Goal: Transaction & Acquisition: Book appointment/travel/reservation

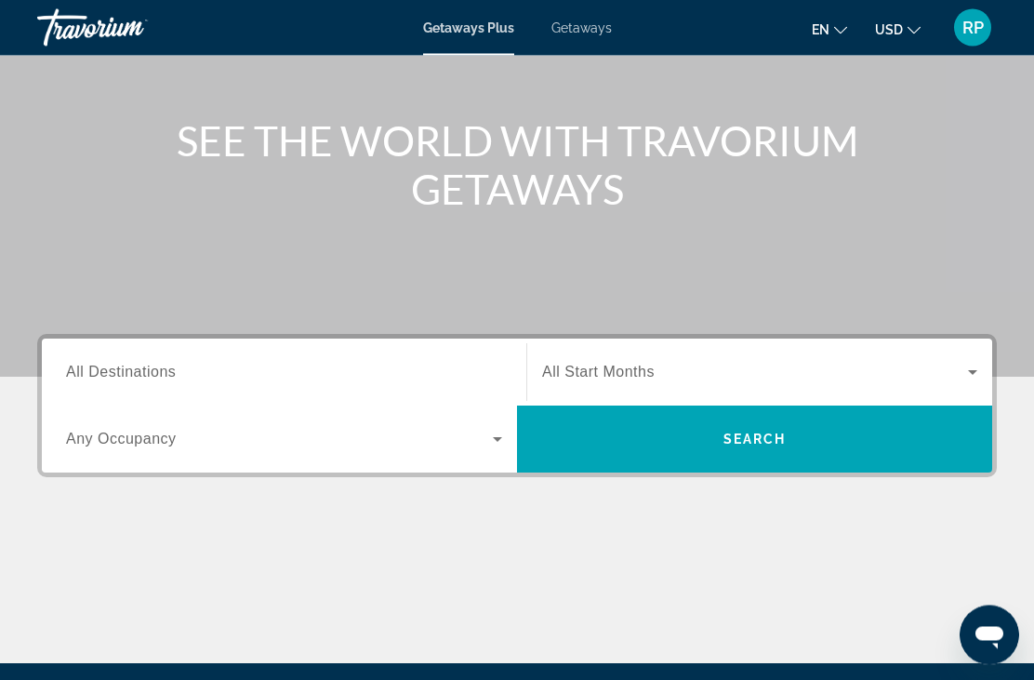
scroll to position [181, 0]
click at [483, 435] on span "Search widget" at bounding box center [279, 439] width 427 height 22
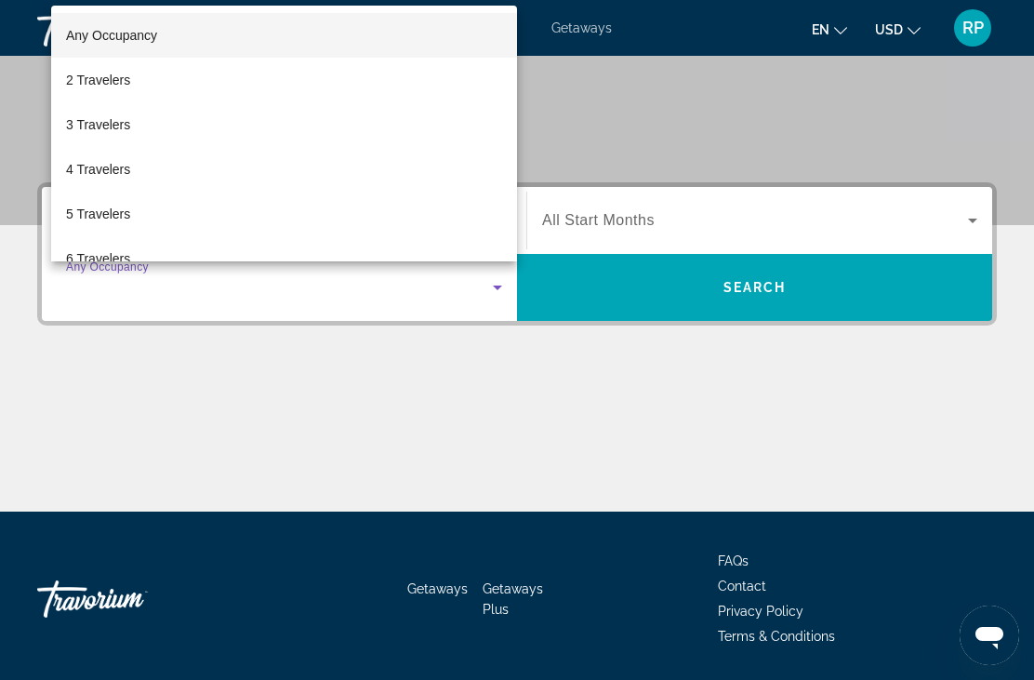
scroll to position [0, 0]
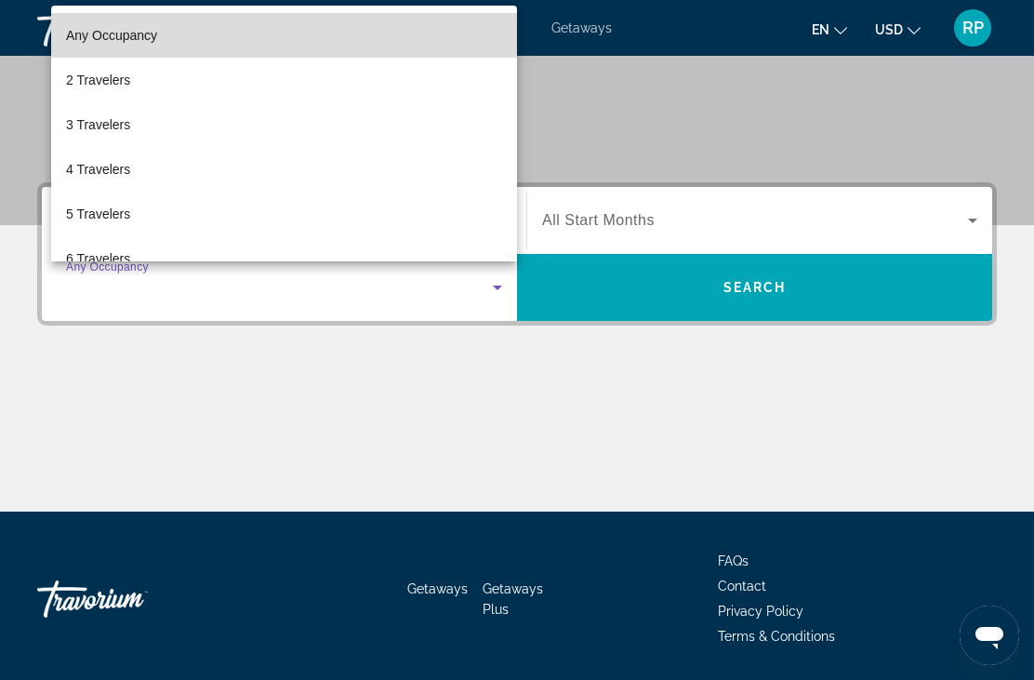
click at [341, 58] on mat-option "Any Occupancy" at bounding box center [284, 35] width 466 height 45
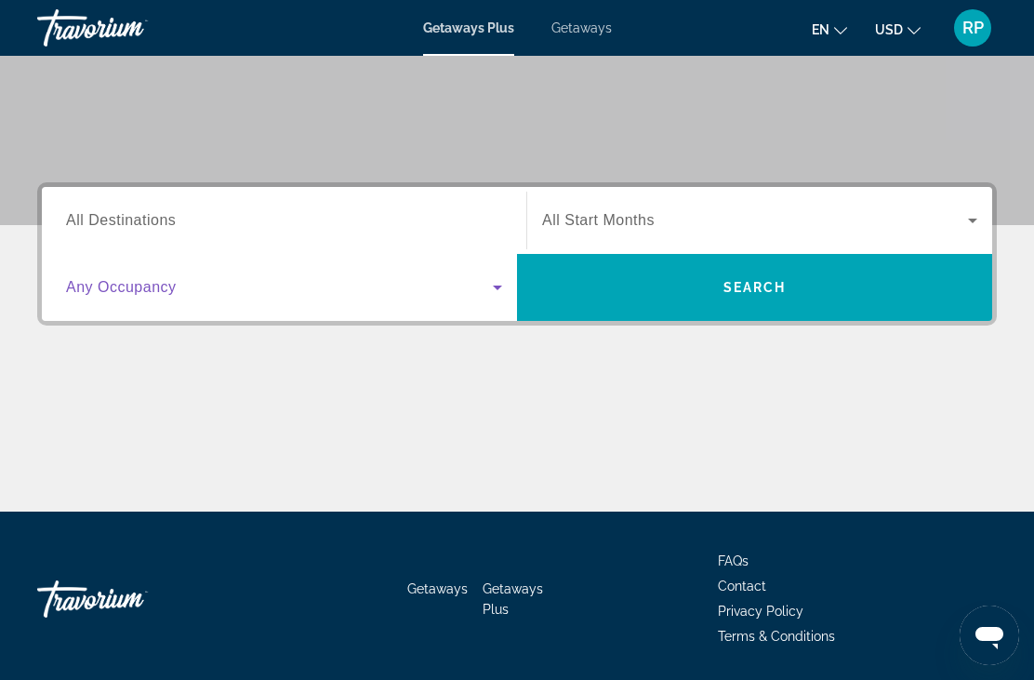
click at [166, 228] on span "All Destinations" at bounding box center [121, 220] width 110 height 16
click at [166, 229] on input "Destination All Destinations" at bounding box center [284, 221] width 436 height 22
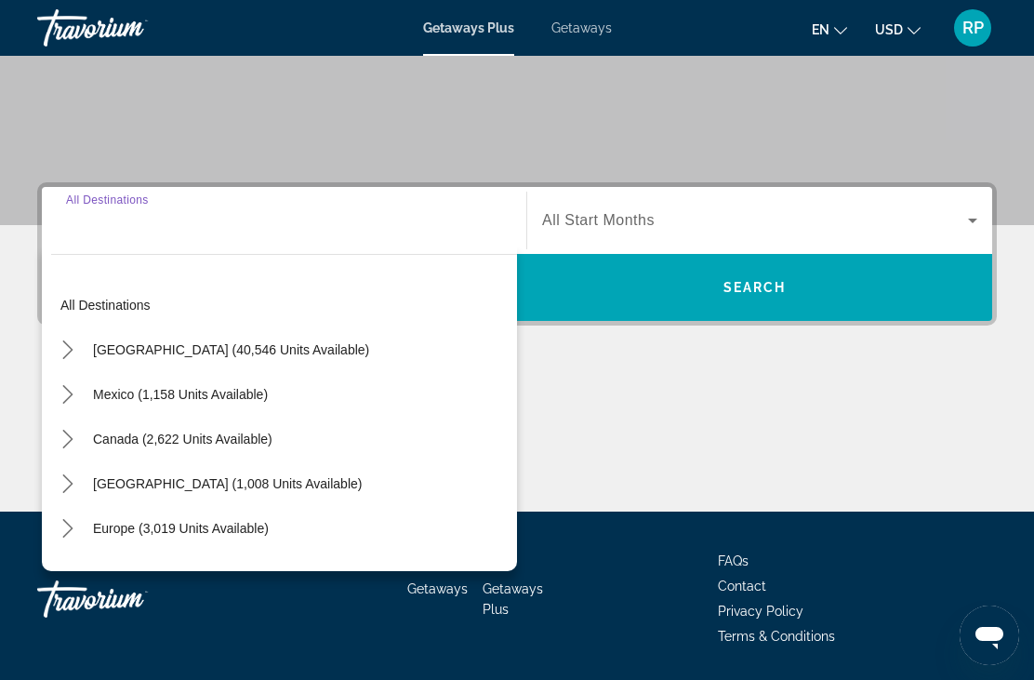
click at [123, 204] on div "Destination All Destinations" at bounding box center [284, 220] width 436 height 53
click at [662, 546] on div "Getaways Getaways Plus FAQs Contact Privacy Policy Terms & Conditions" at bounding box center [517, 599] width 960 height 175
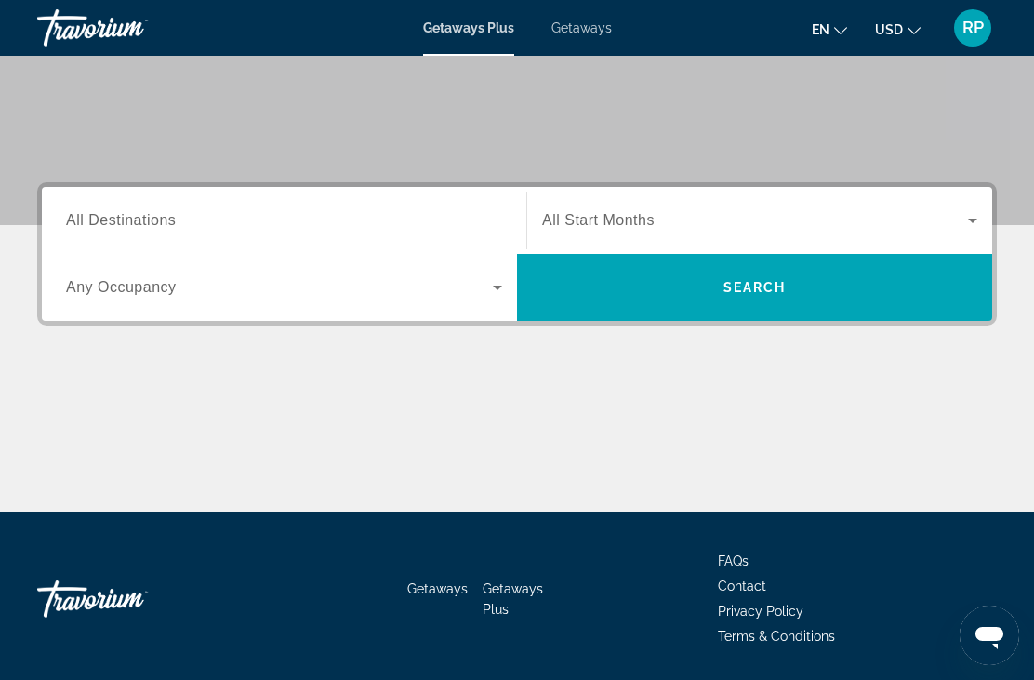
click at [319, 458] on div "Main content" at bounding box center [517, 442] width 960 height 140
click at [339, 409] on div "Main content" at bounding box center [517, 442] width 960 height 140
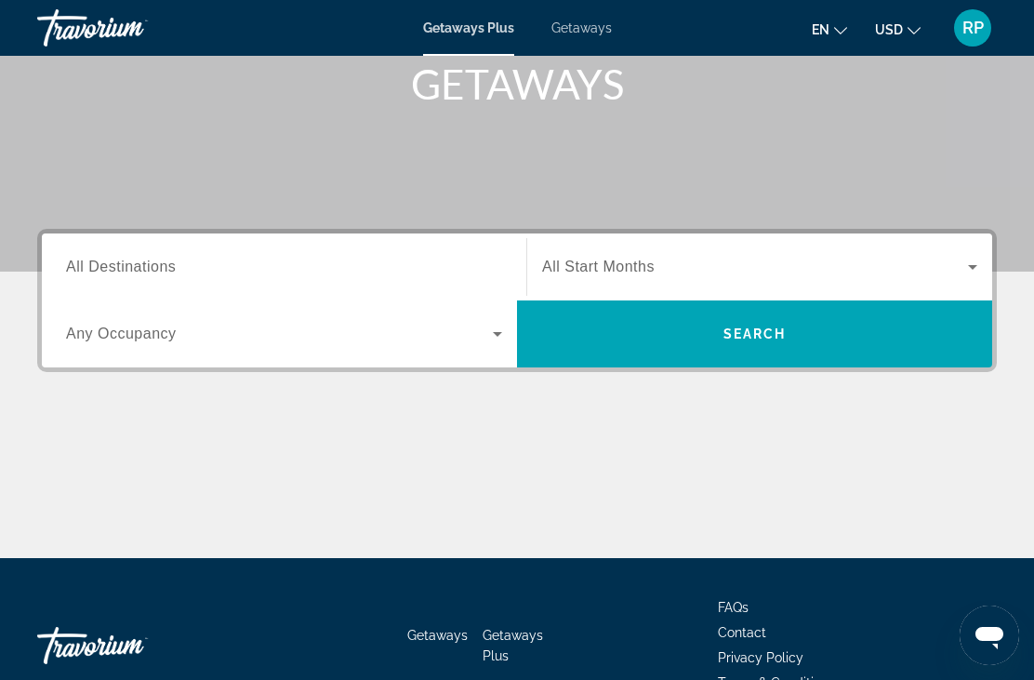
scroll to position [333, 0]
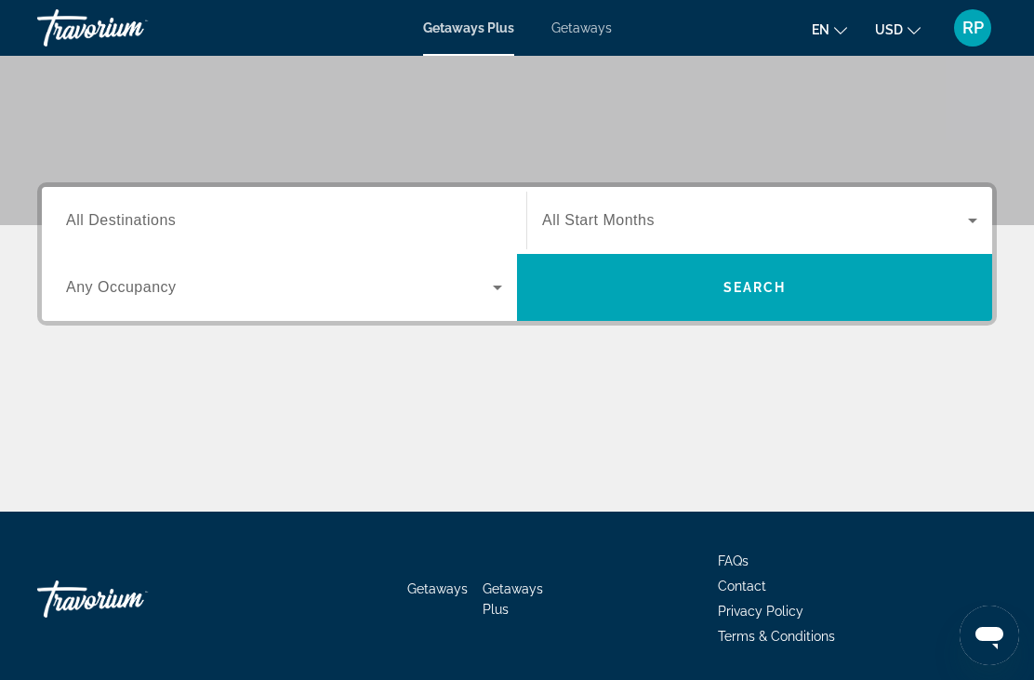
click at [92, 480] on div "Main content" at bounding box center [517, 442] width 960 height 140
click at [72, 484] on div "Main content" at bounding box center [517, 442] width 960 height 140
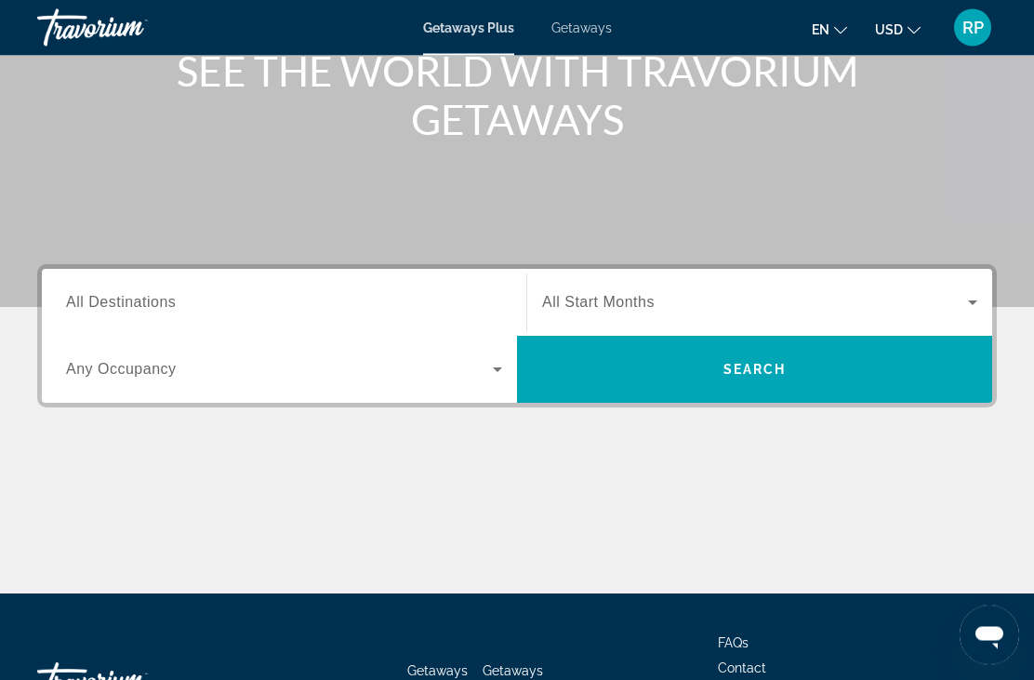
scroll to position [246, 0]
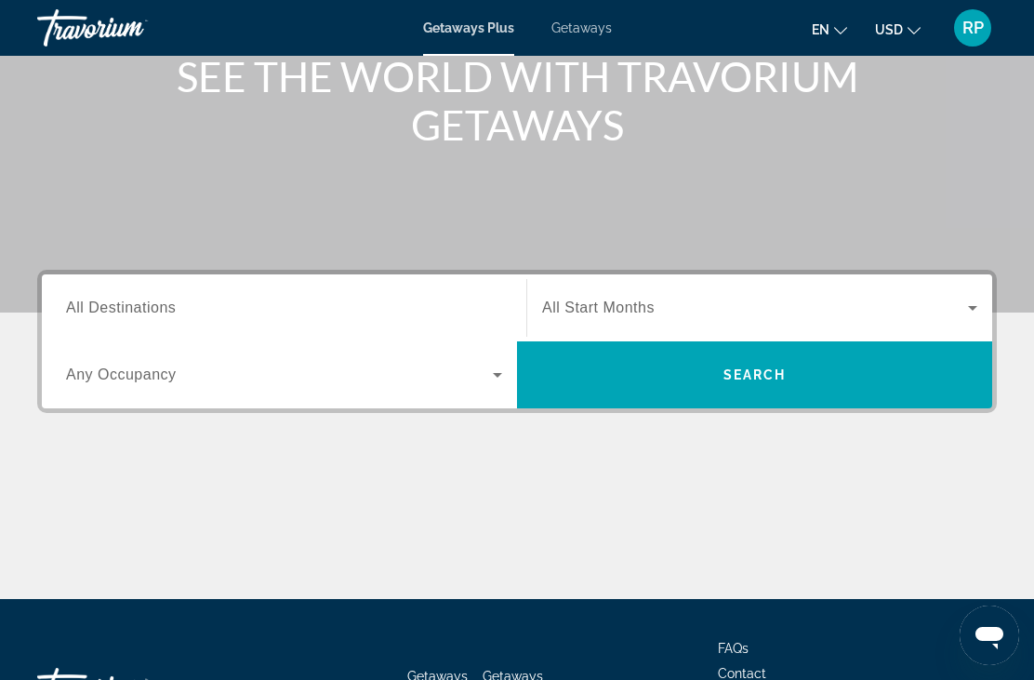
click at [181, 180] on div "Main content" at bounding box center [517, 33] width 1034 height 558
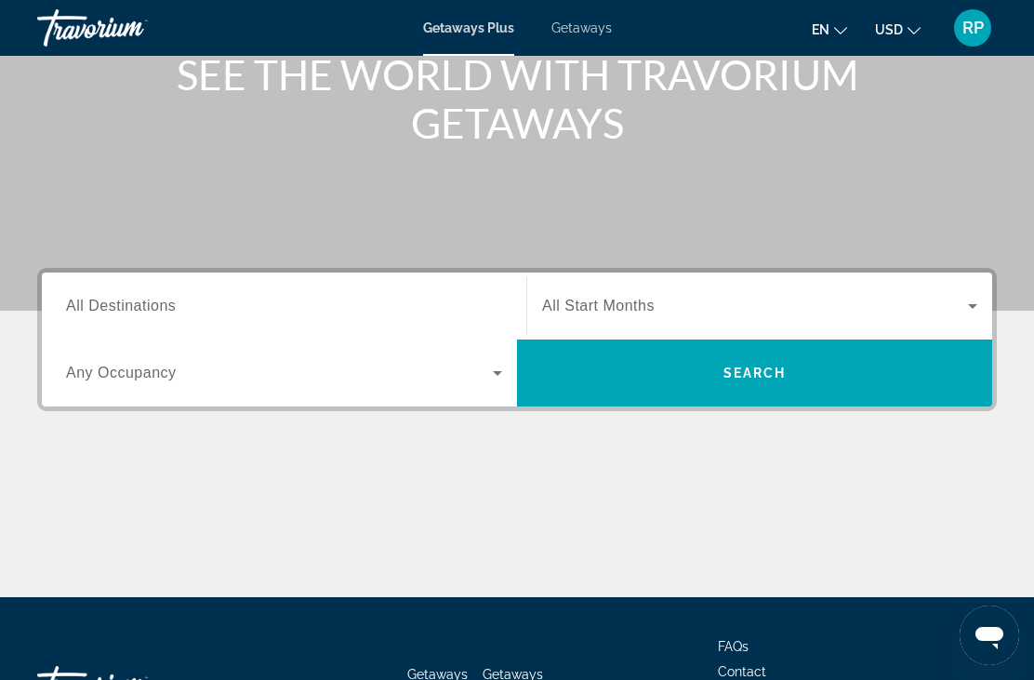
click at [143, 213] on div "Main content" at bounding box center [517, 32] width 1034 height 558
click at [983, 301] on icon "Search widget" at bounding box center [973, 306] width 22 height 22
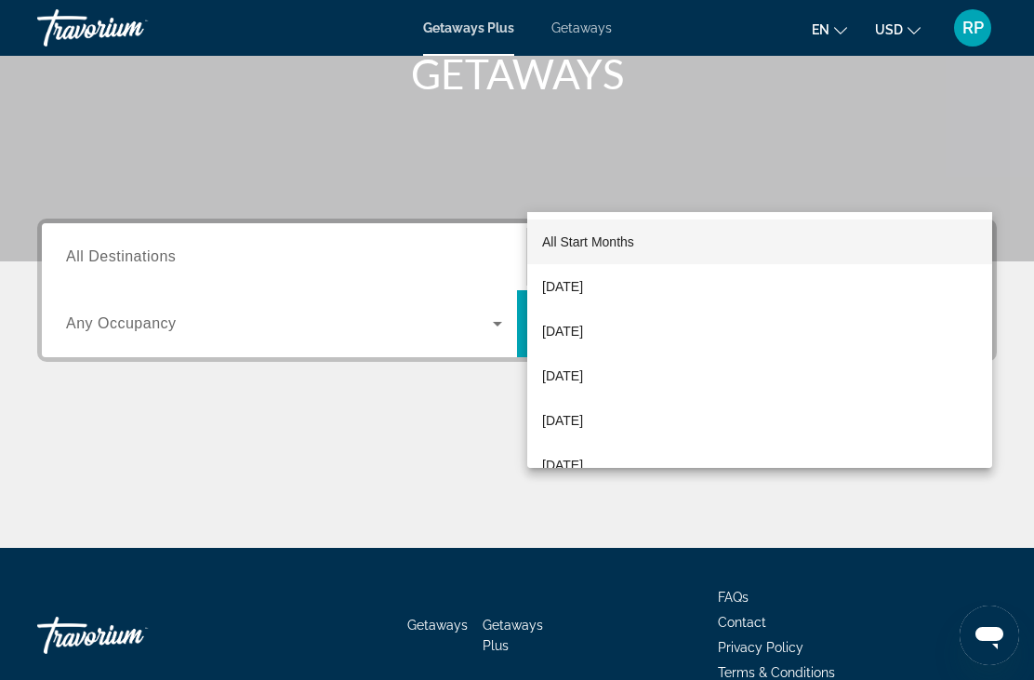
scroll to position [392, 0]
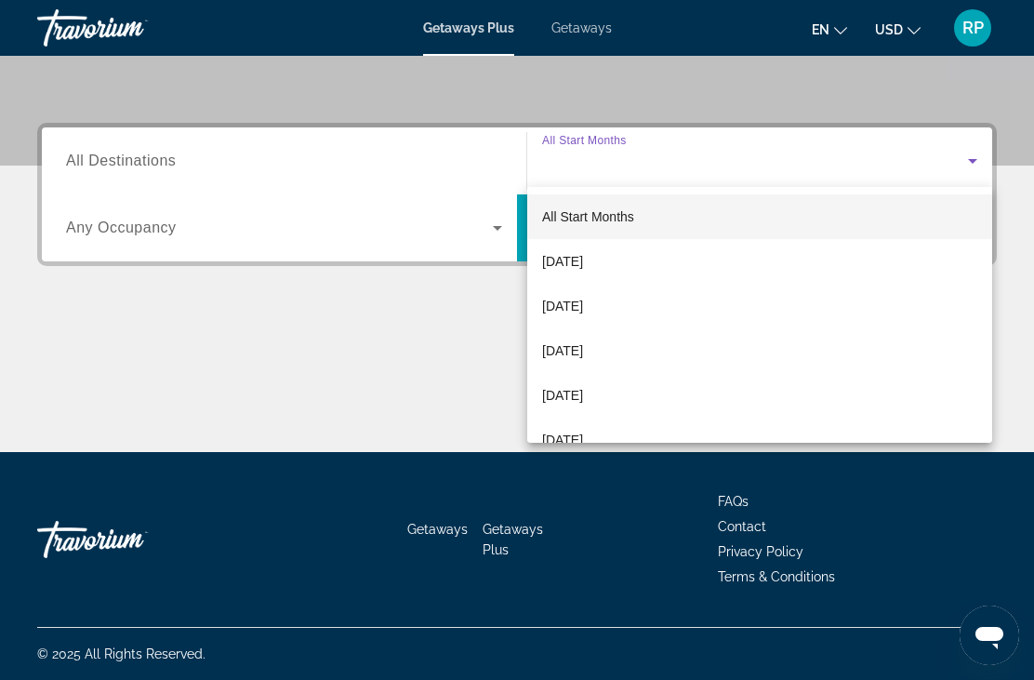
click at [298, 391] on div at bounding box center [517, 340] width 1034 height 680
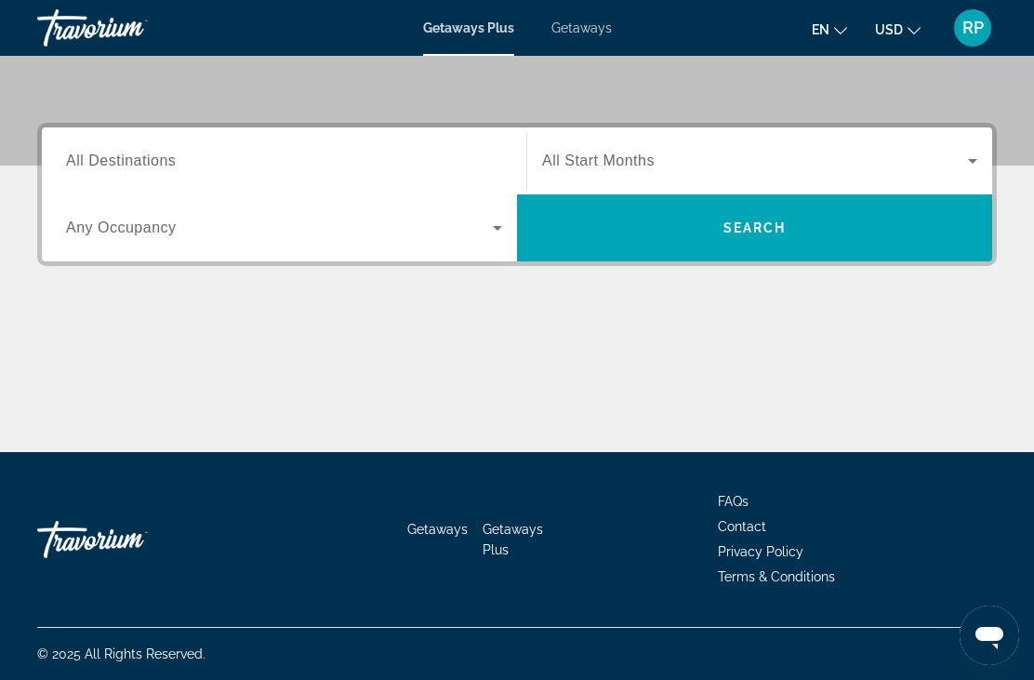
click at [112, 31] on div "Travorium" at bounding box center [130, 28] width 186 height 48
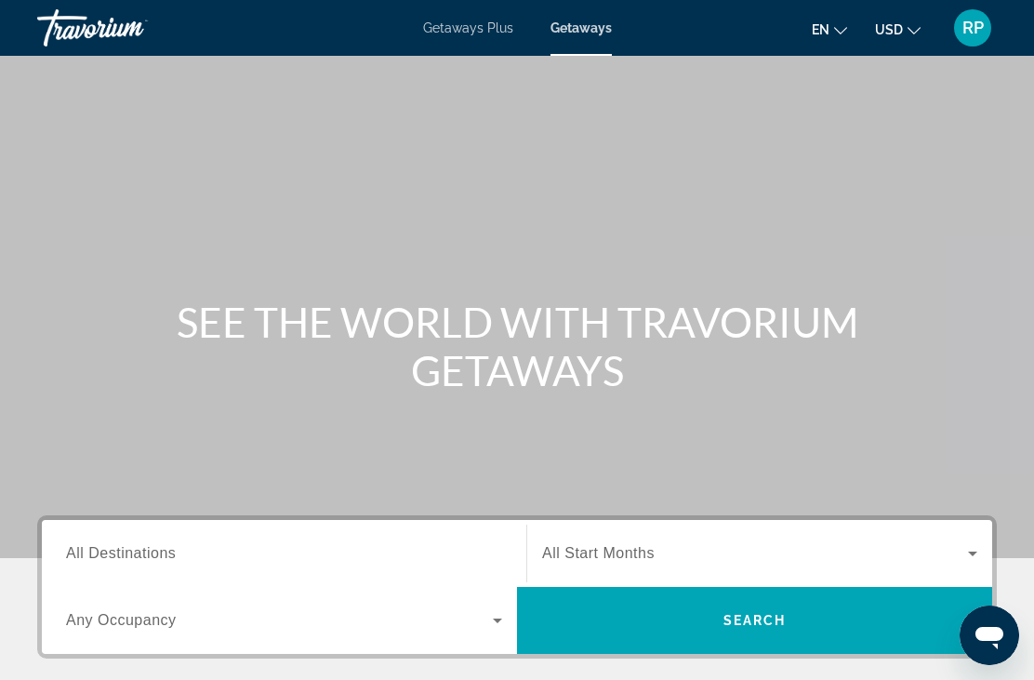
click at [961, 43] on div "RP" at bounding box center [972, 27] width 37 height 37
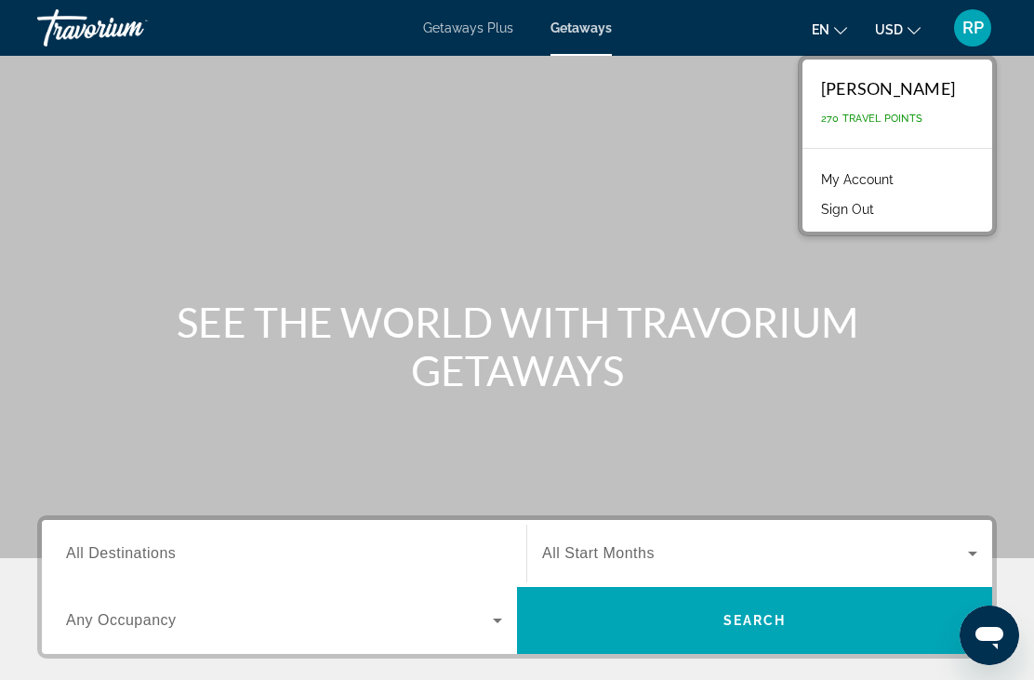
click at [923, 125] on span "270 Travel Points" at bounding box center [871, 119] width 101 height 12
click at [903, 169] on link "My Account" at bounding box center [857, 179] width 91 height 24
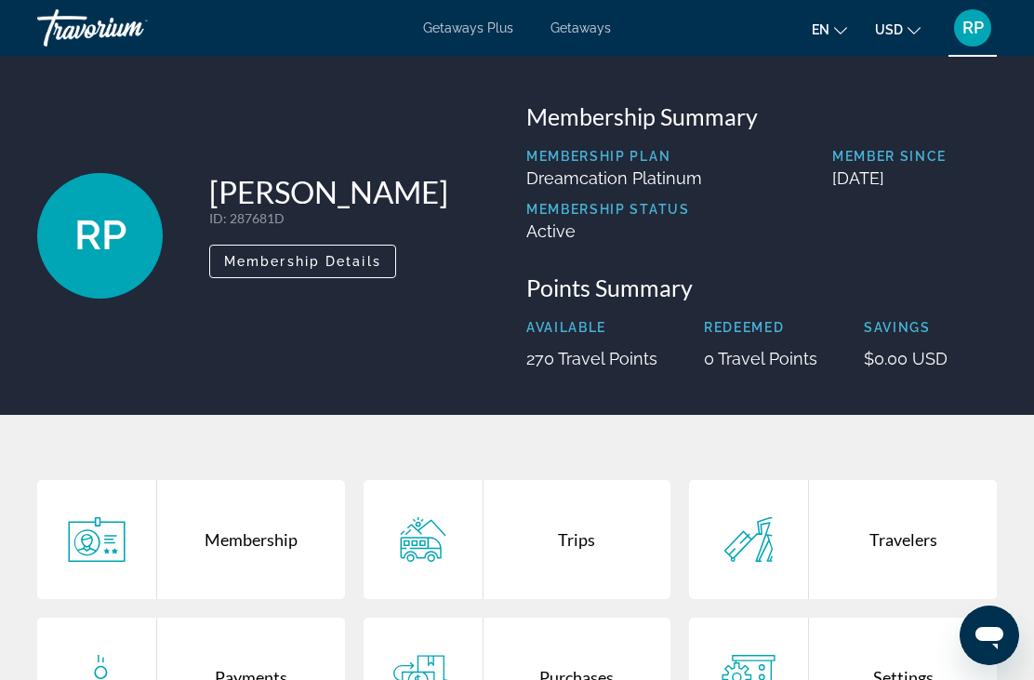
click at [326, 261] on span "Membership Details" at bounding box center [302, 261] width 157 height 15
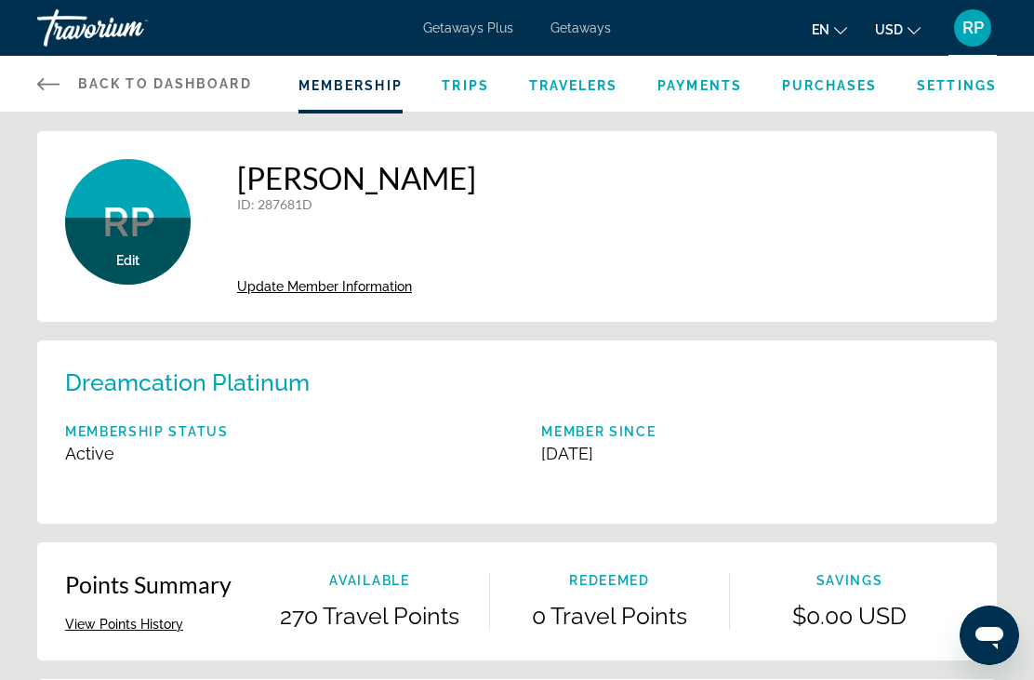
click at [567, 88] on span "Travelers" at bounding box center [573, 85] width 89 height 15
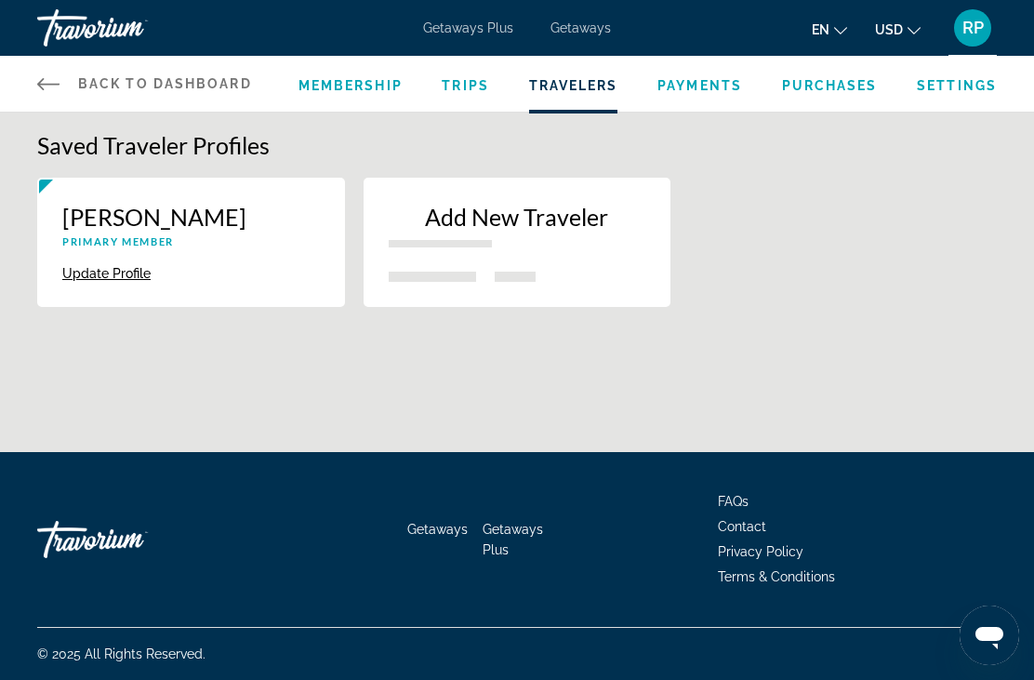
click at [466, 92] on span "Trips" at bounding box center [465, 85] width 47 height 15
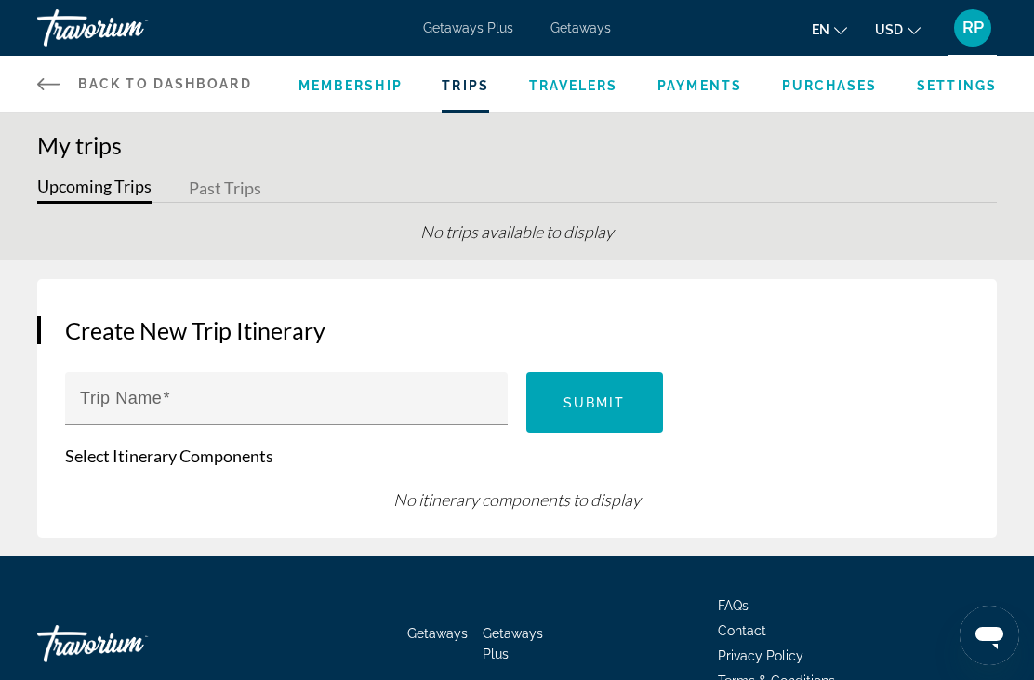
click at [361, 91] on span "Membership" at bounding box center [351, 85] width 104 height 15
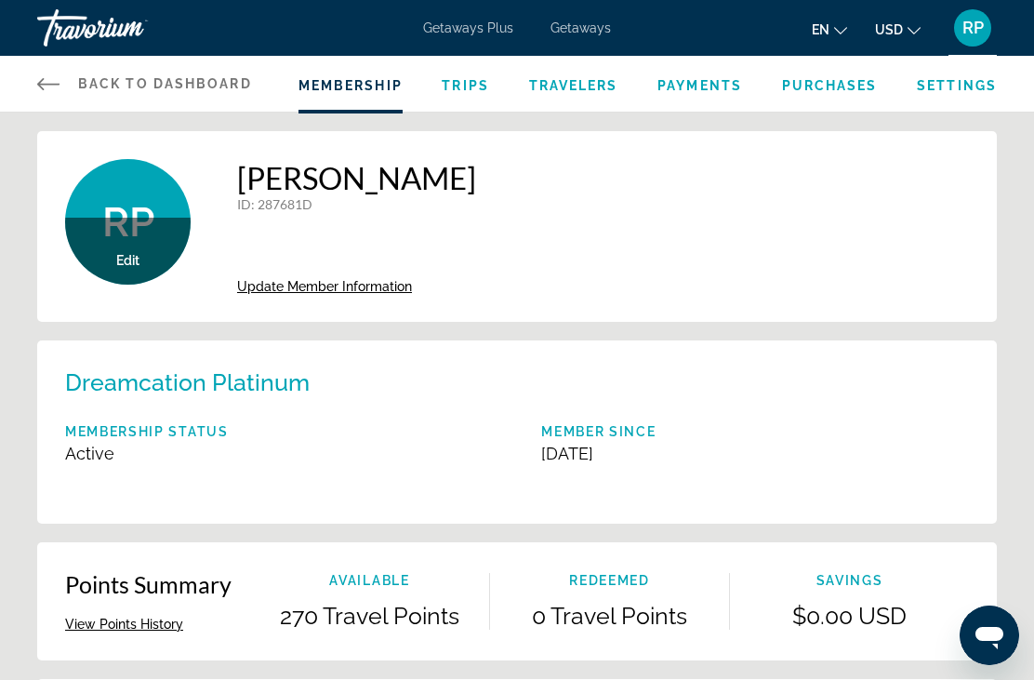
click at [209, 88] on span "Back to Dashboard" at bounding box center [165, 83] width 174 height 15
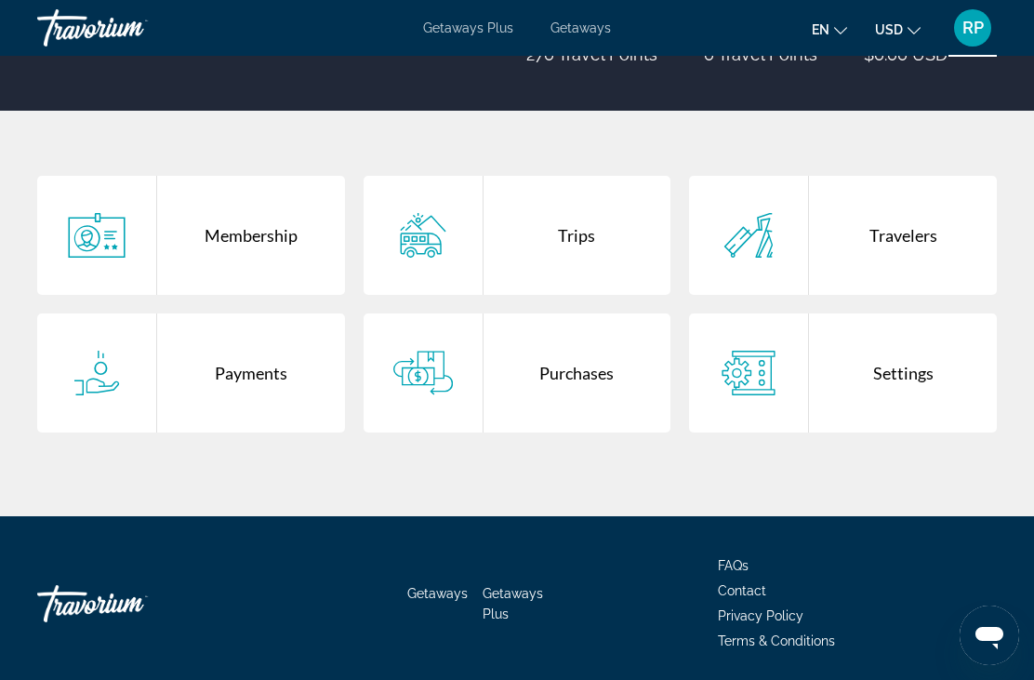
scroll to position [309, 0]
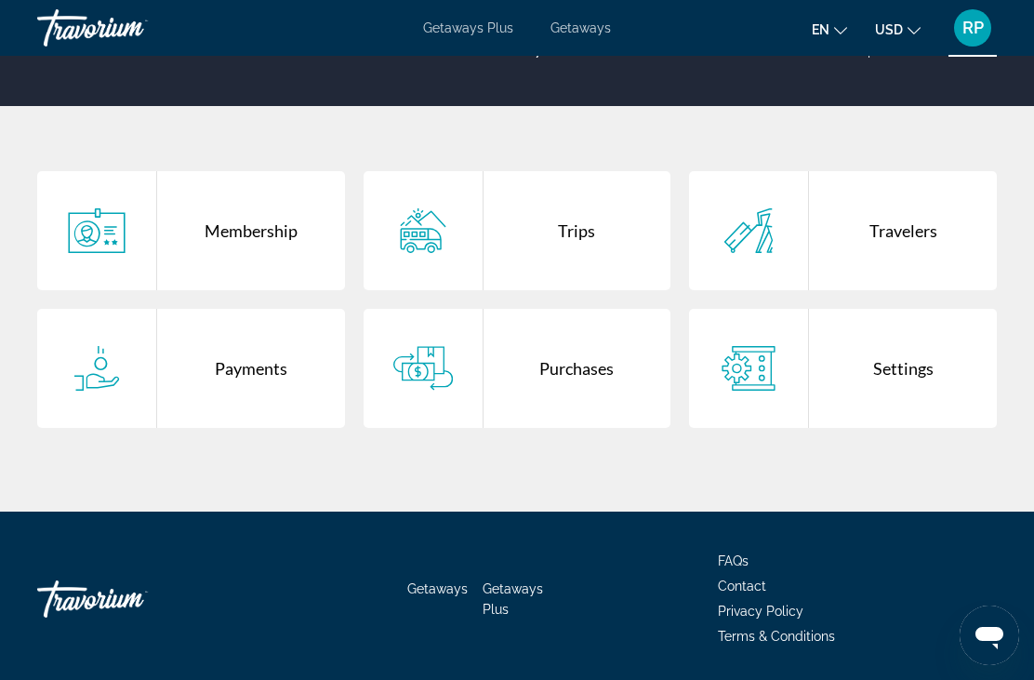
click at [910, 229] on div "Travelers" at bounding box center [903, 230] width 188 height 119
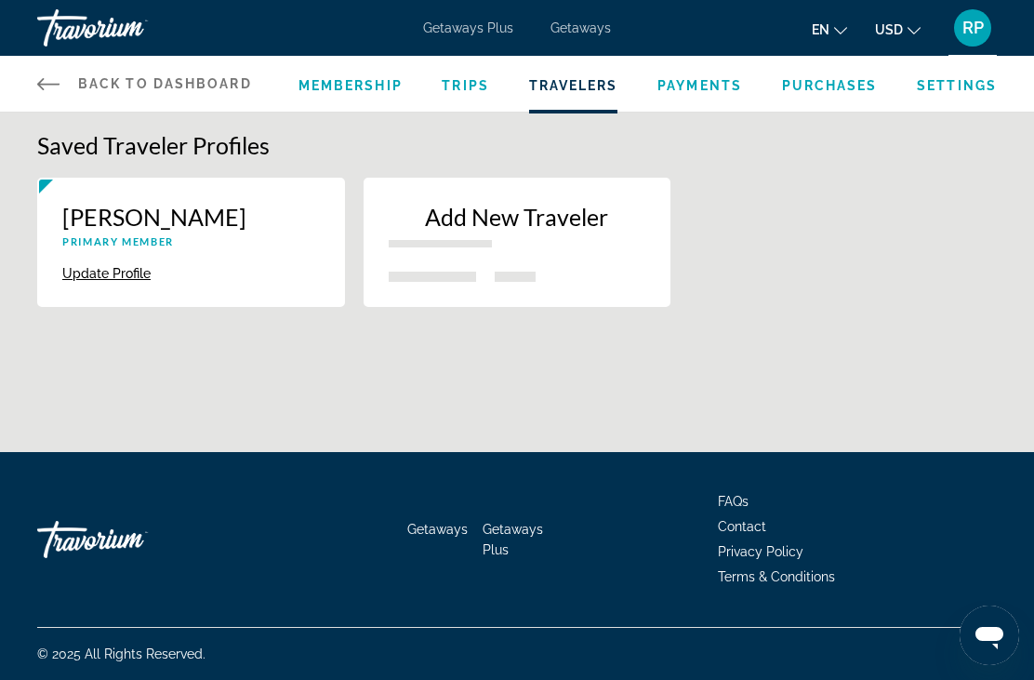
click at [202, 86] on span "Back to Dashboard" at bounding box center [165, 83] width 174 height 15
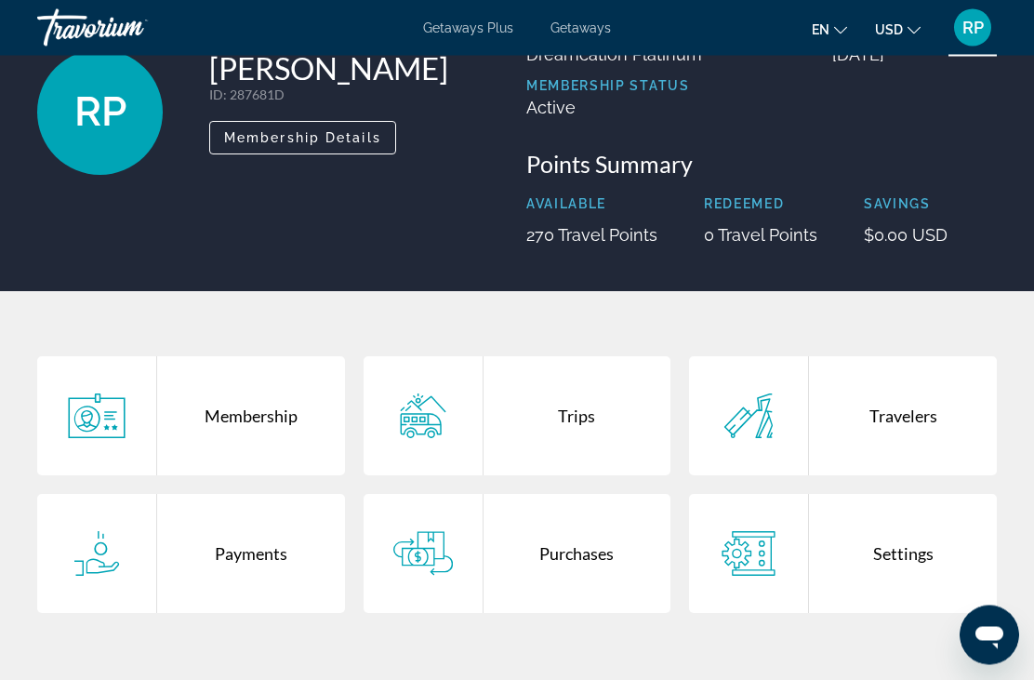
scroll to position [139, 0]
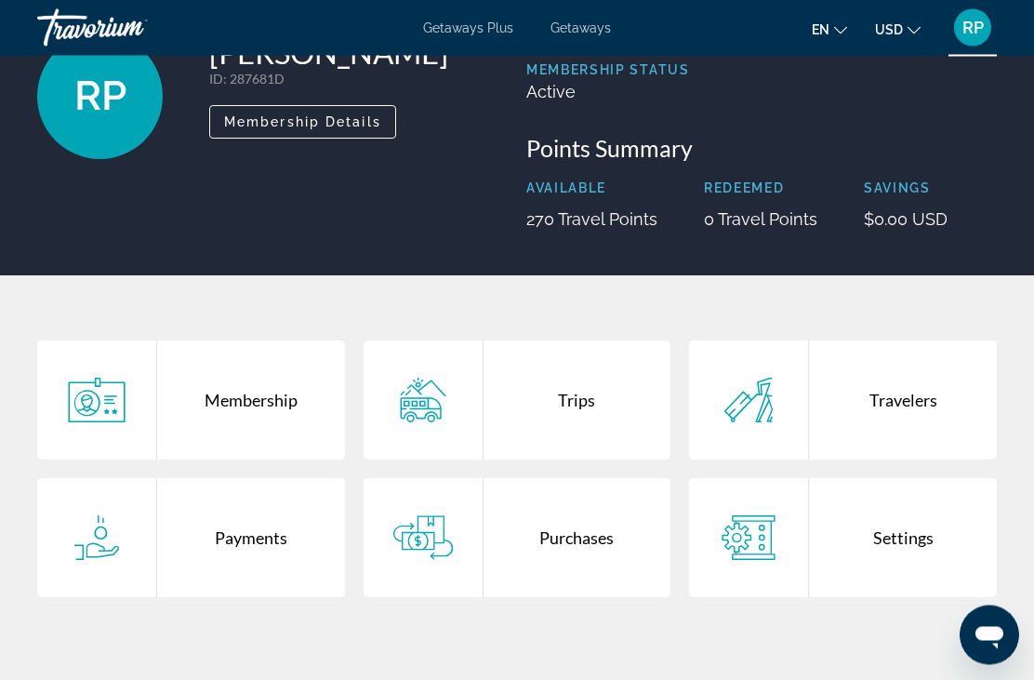
click at [447, 420] on icon "Main content" at bounding box center [423, 401] width 60 height 45
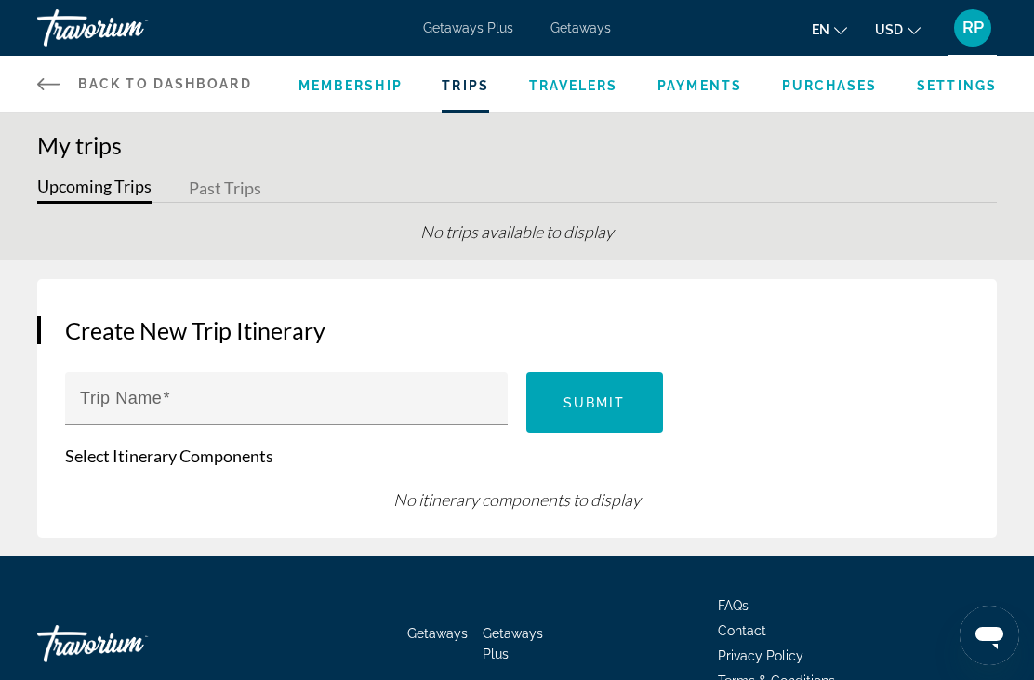
click at [192, 91] on span "Back to Dashboard" at bounding box center [165, 83] width 174 height 15
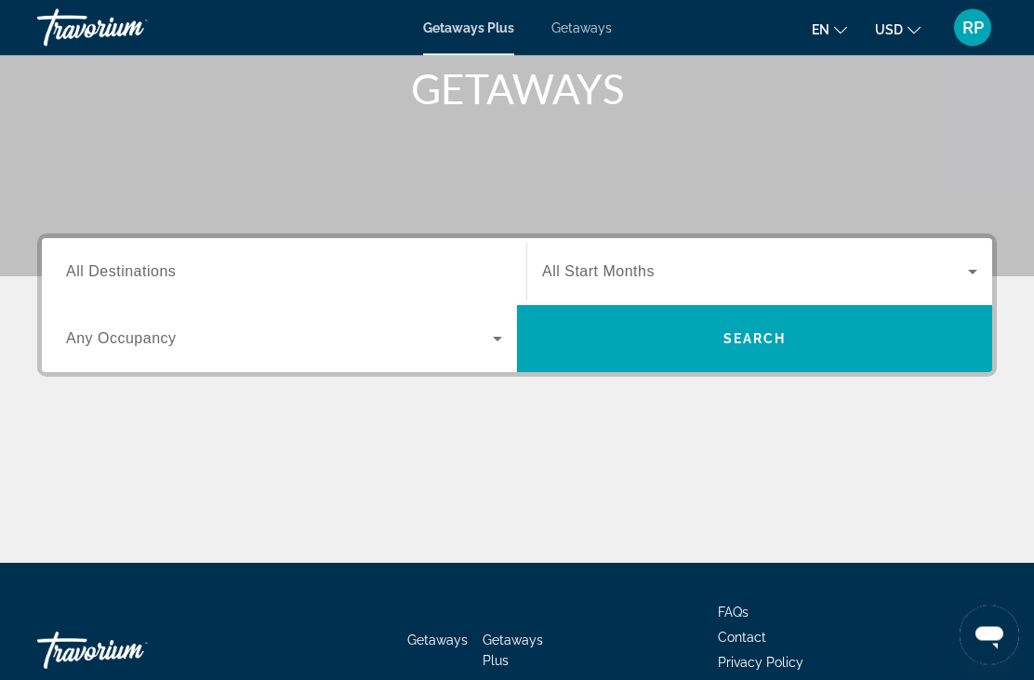
scroll to position [287, 0]
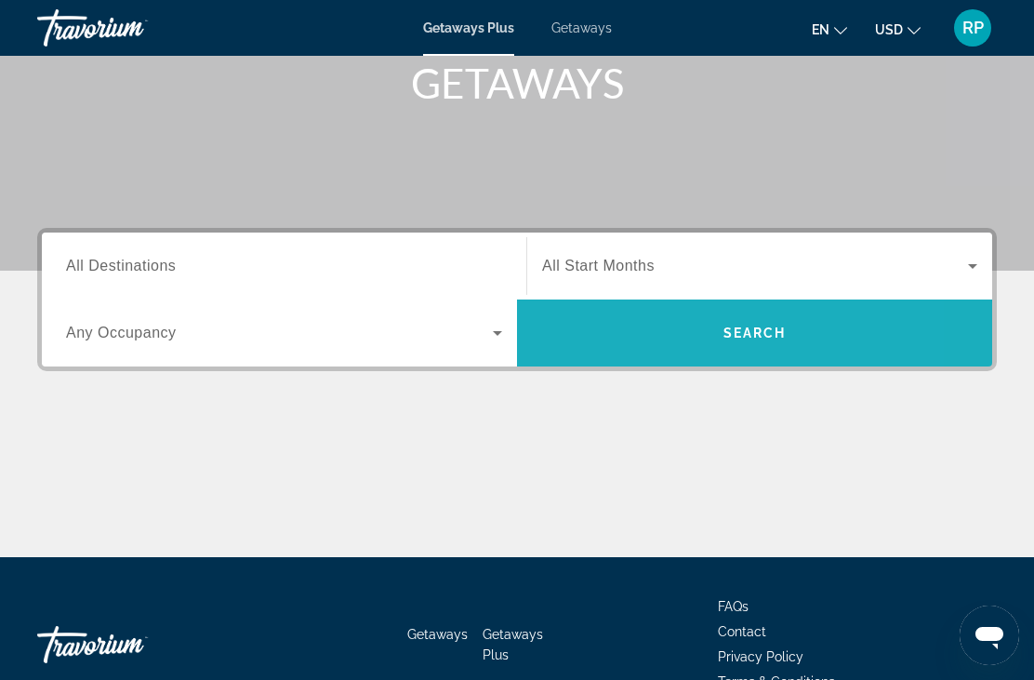
click at [616, 349] on span "Search" at bounding box center [754, 333] width 475 height 45
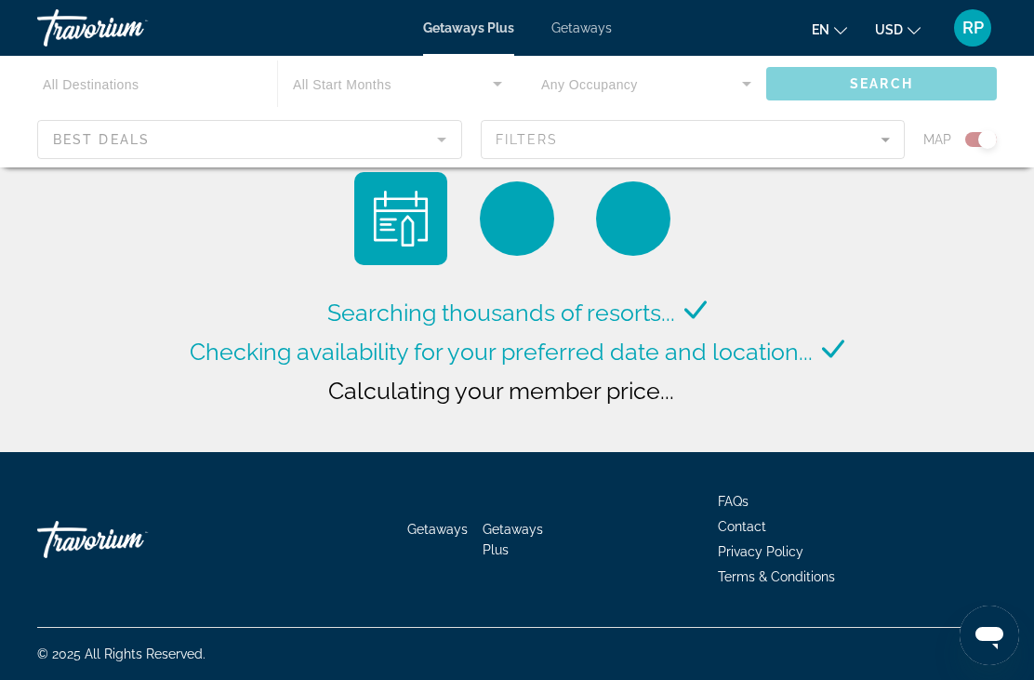
click at [210, 286] on div "Searching thousands of resorts... Checking availability for your preferred date…" at bounding box center [517, 305] width 664 height 266
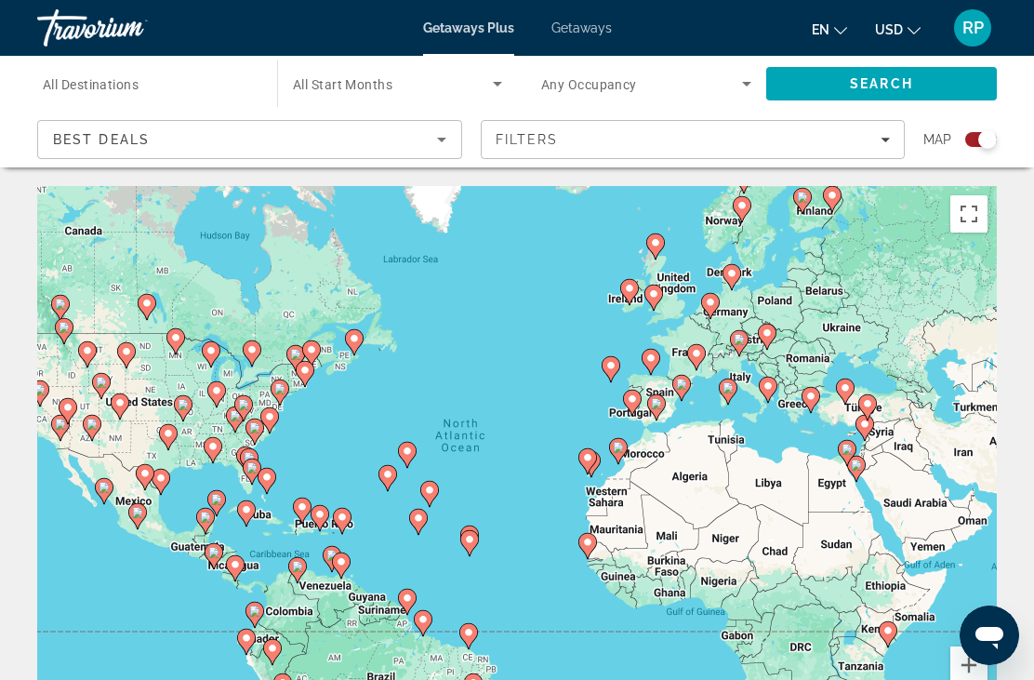
click at [137, 74] on input "Destination All Destinations" at bounding box center [148, 84] width 210 height 22
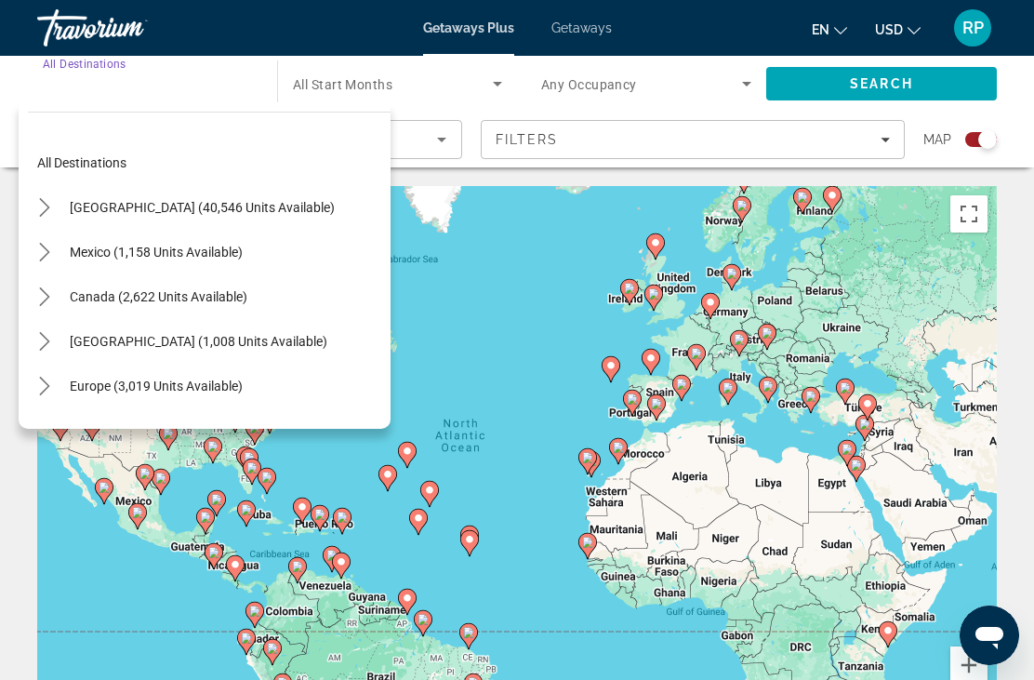
click at [341, 73] on span "Search widget" at bounding box center [393, 84] width 200 height 22
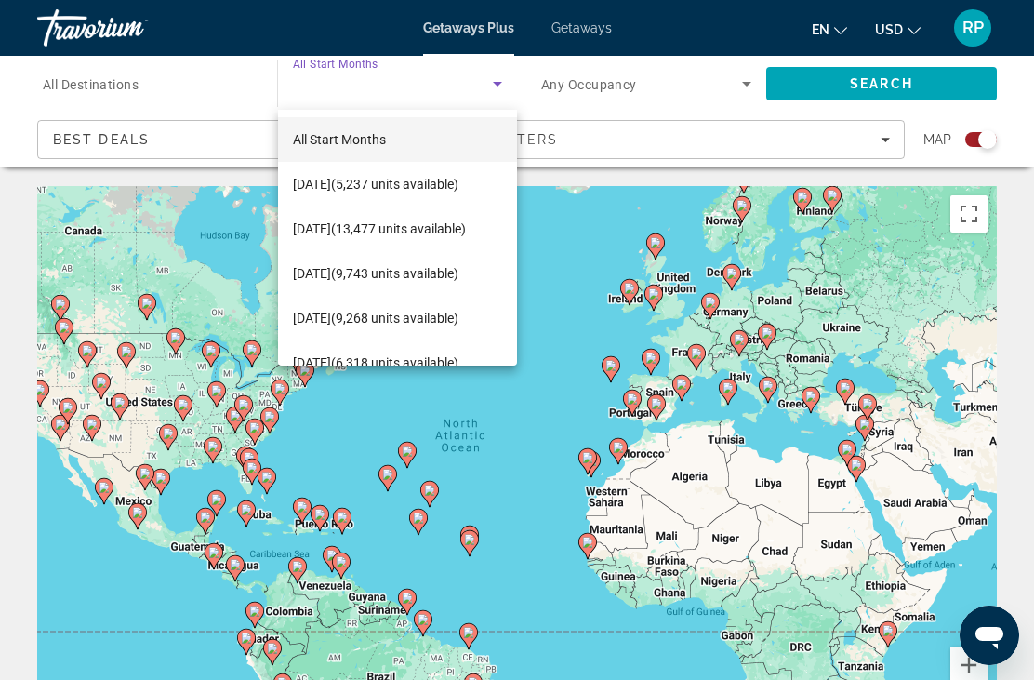
click at [212, 94] on div at bounding box center [517, 340] width 1034 height 680
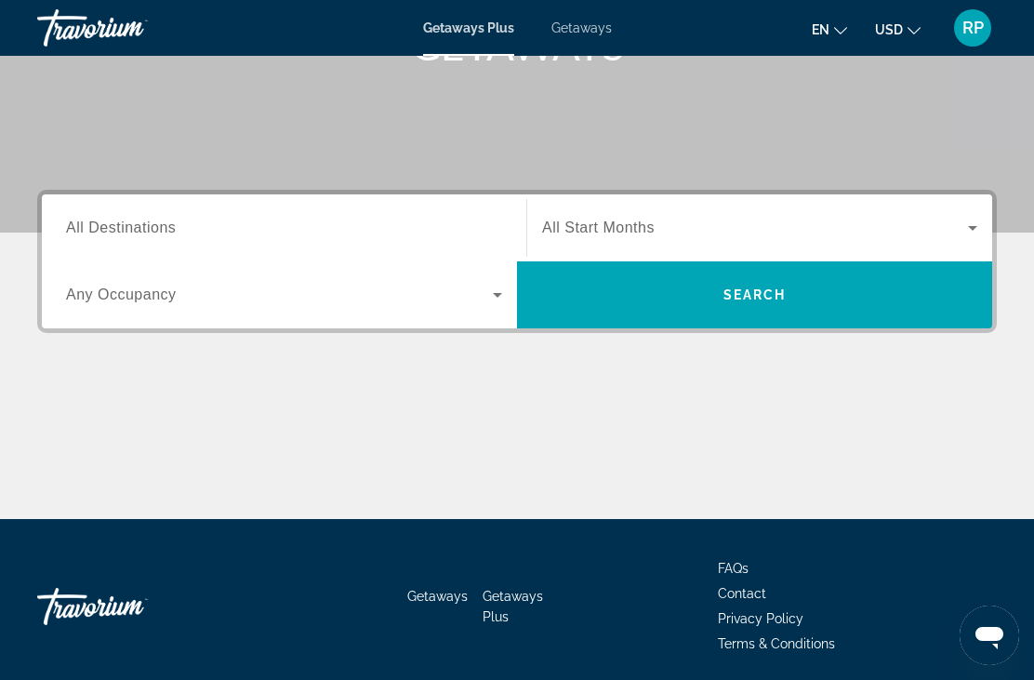
scroll to position [333, 0]
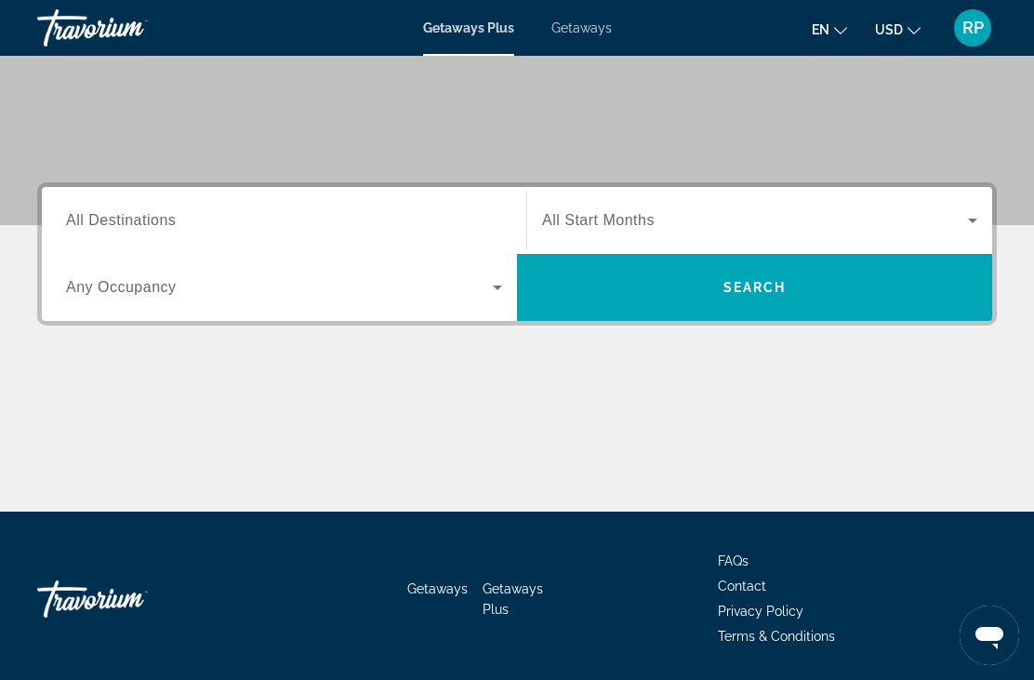
click at [666, 293] on span "Search" at bounding box center [754, 287] width 475 height 45
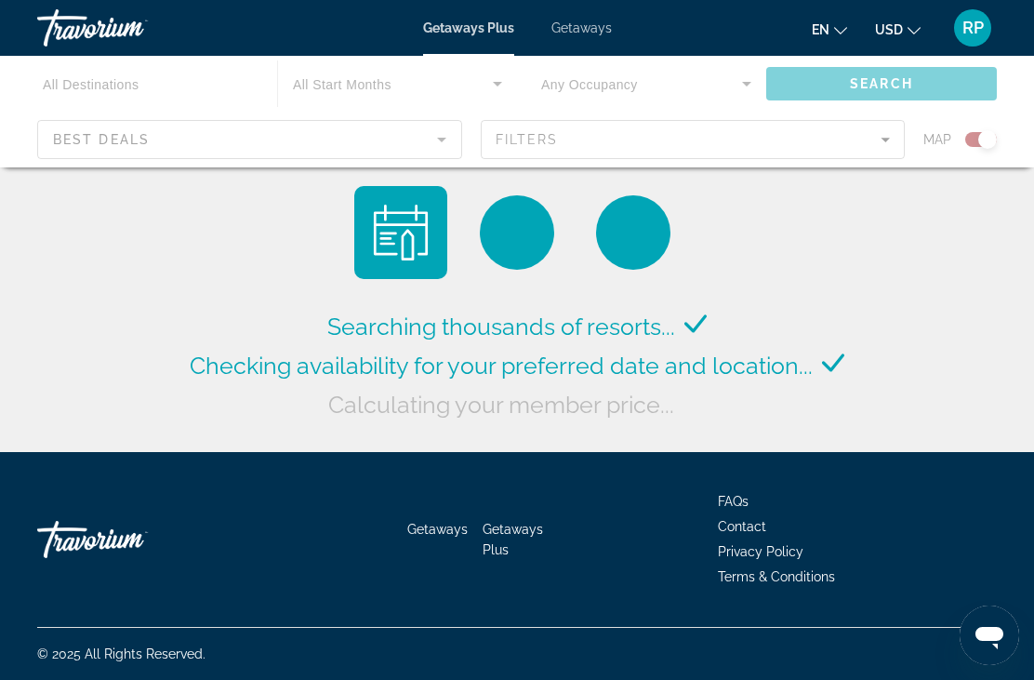
click at [445, 141] on div "Main content" at bounding box center [517, 112] width 1034 height 112
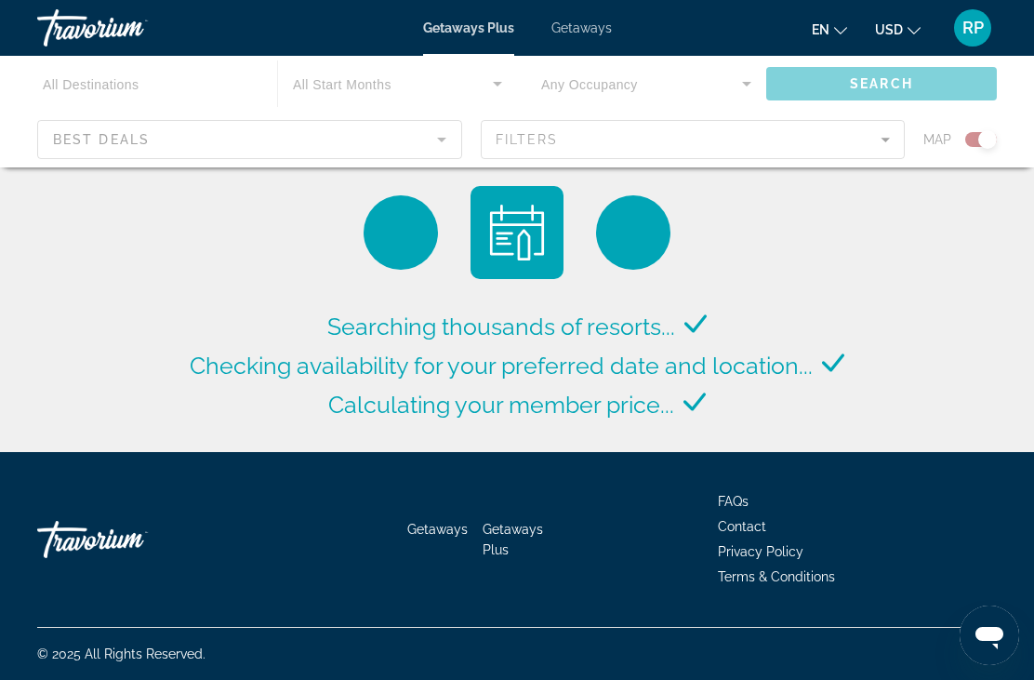
click at [445, 147] on div "Main content" at bounding box center [517, 112] width 1034 height 112
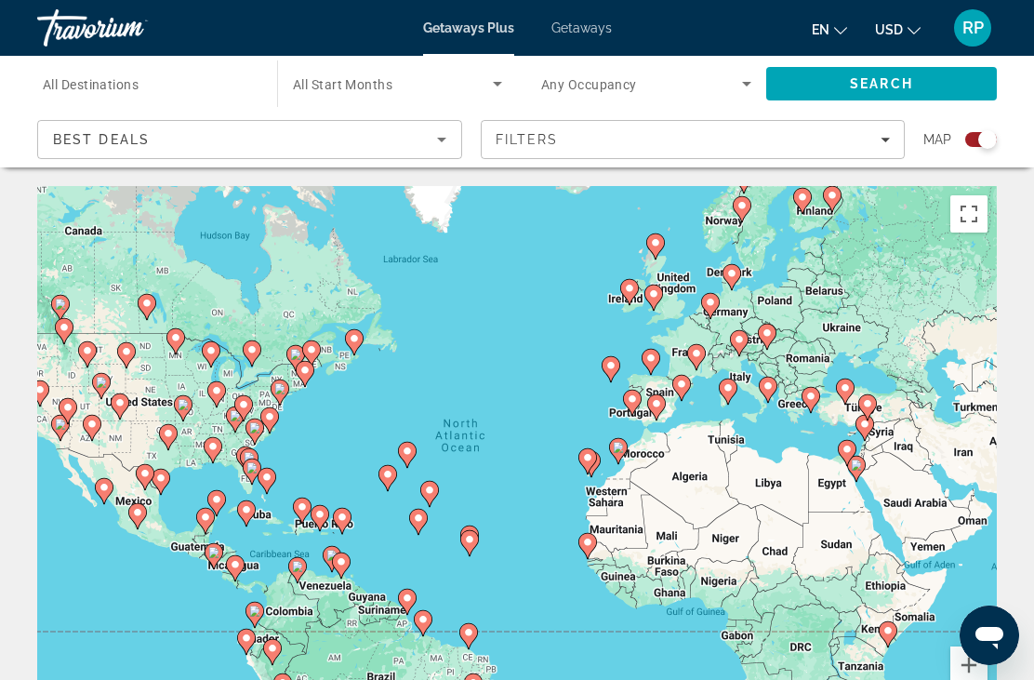
click at [447, 149] on icon "Sort by" at bounding box center [442, 139] width 22 height 22
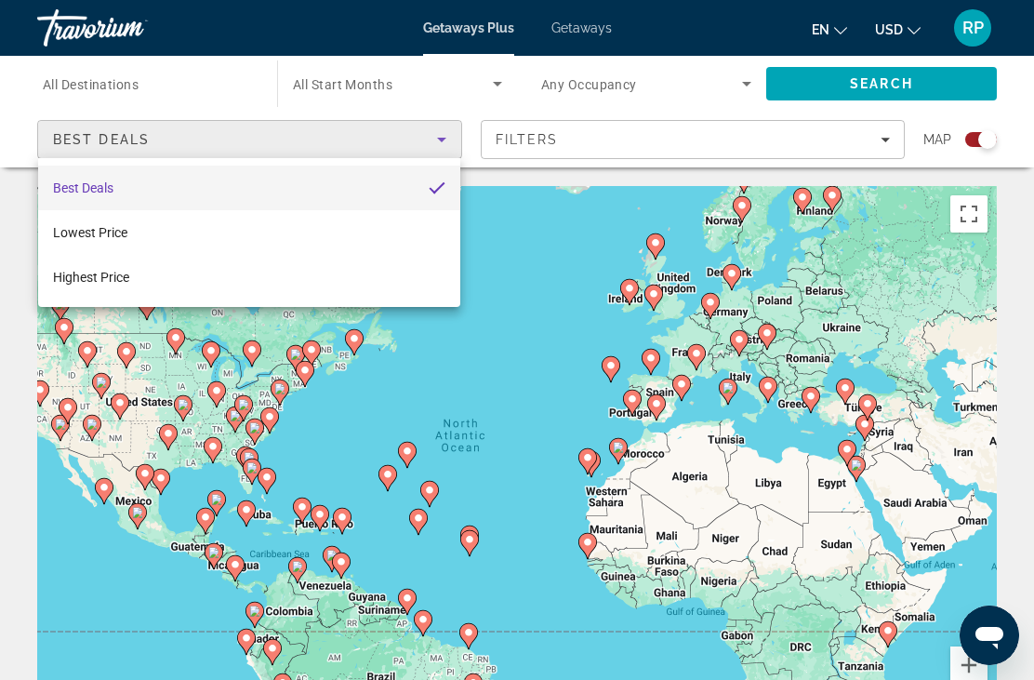
click at [451, 143] on div at bounding box center [517, 340] width 1034 height 680
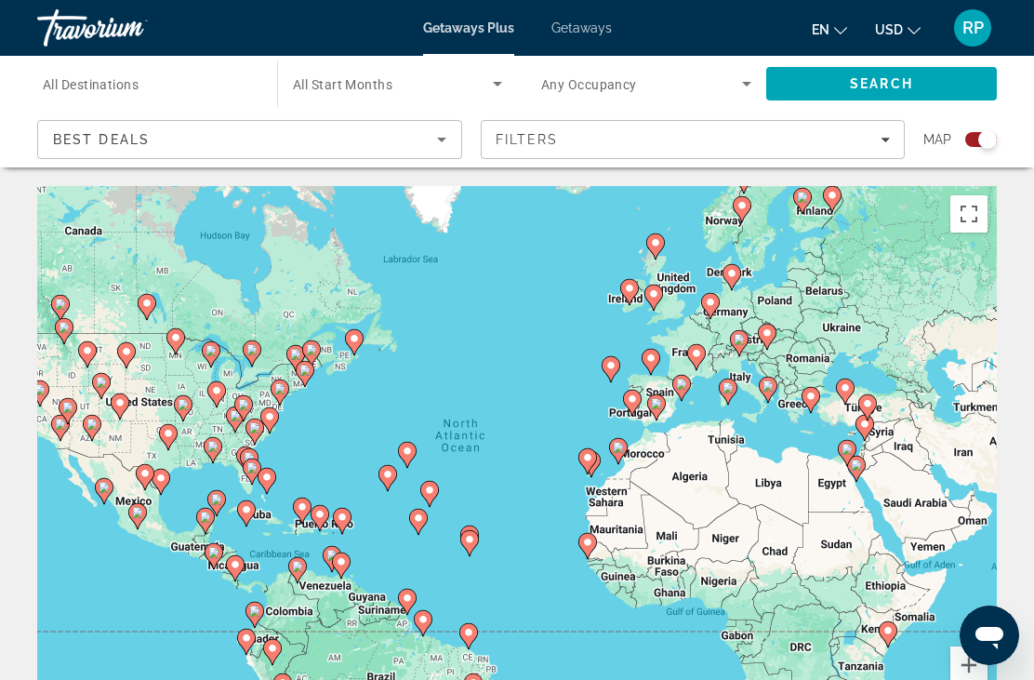
click at [863, 145] on div "Filters" at bounding box center [693, 139] width 395 height 15
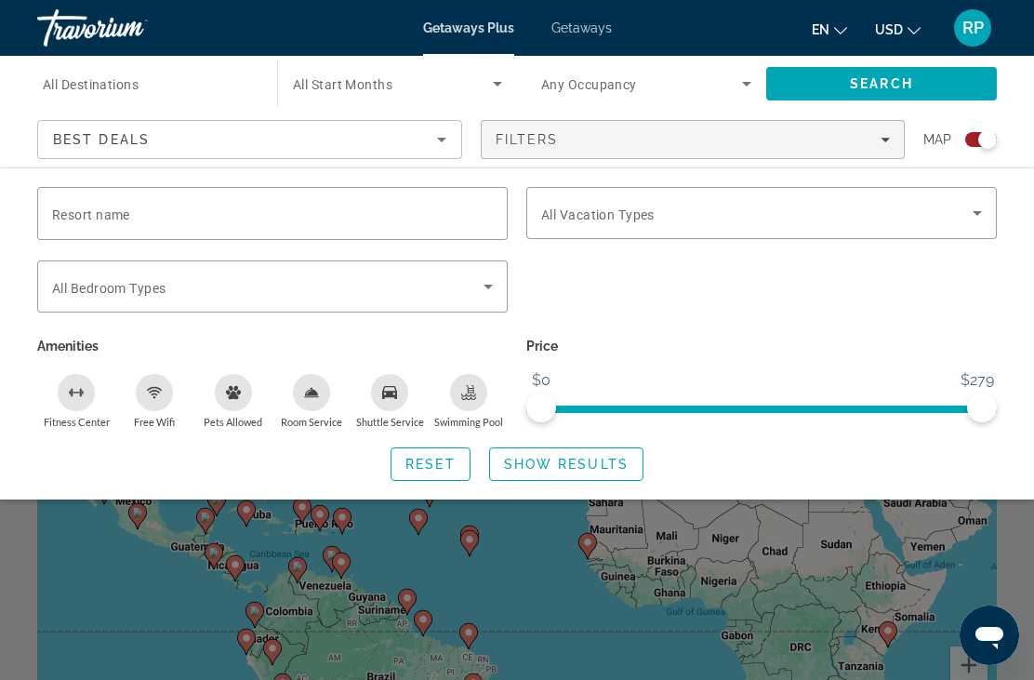
click at [887, 144] on div "Filters" at bounding box center [693, 139] width 395 height 15
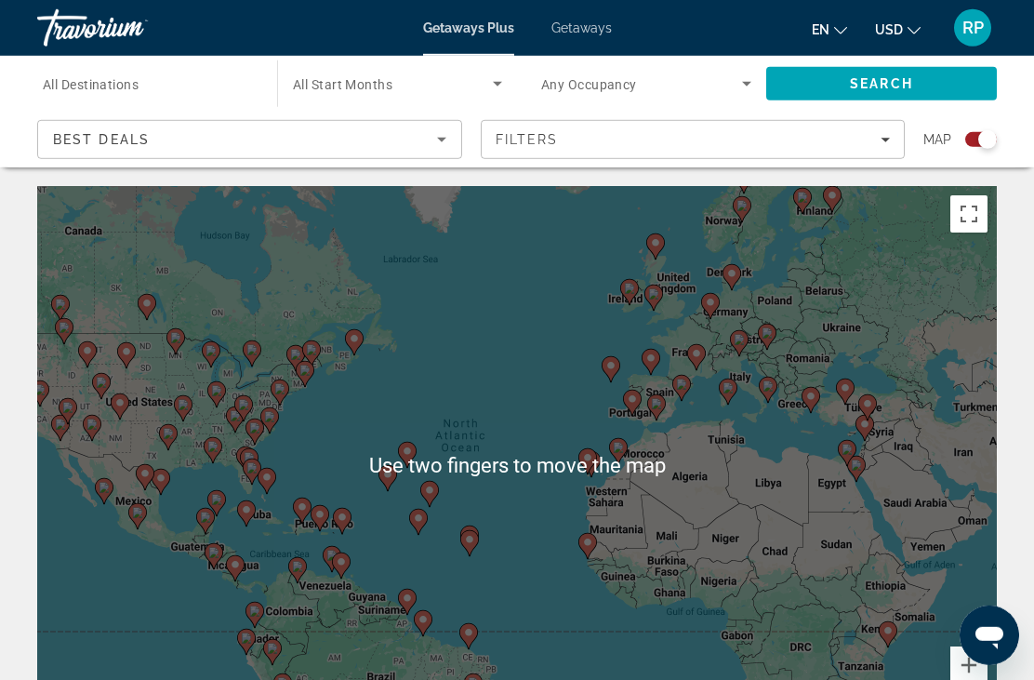
scroll to position [20, 0]
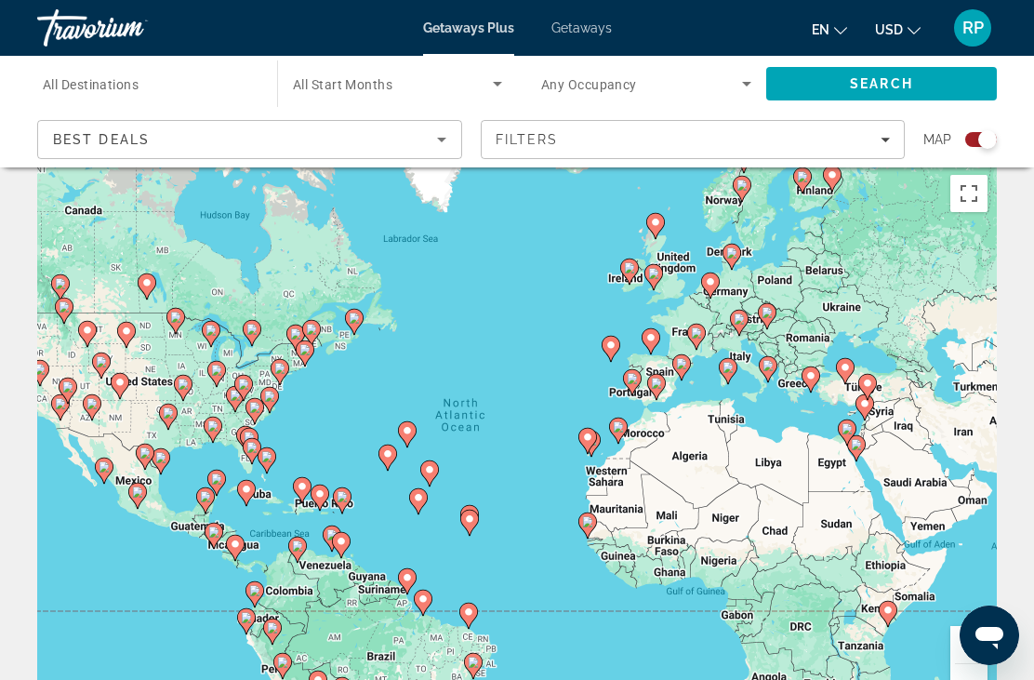
click at [450, 133] on icon "Sort by" at bounding box center [442, 139] width 22 height 22
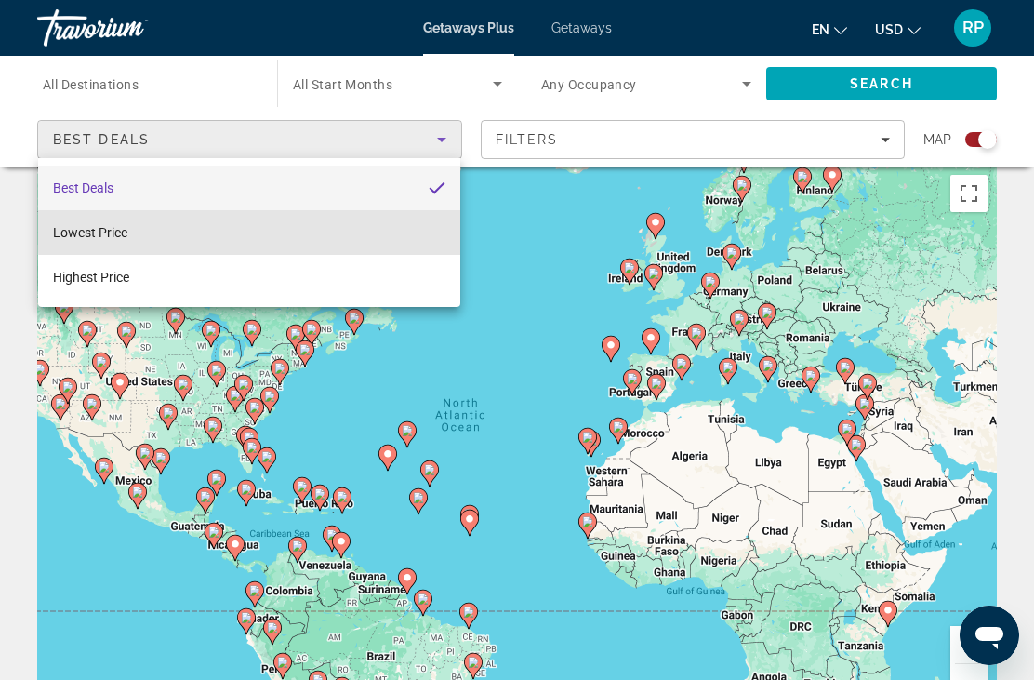
click at [326, 231] on mat-option "Lowest Price" at bounding box center [249, 232] width 422 height 45
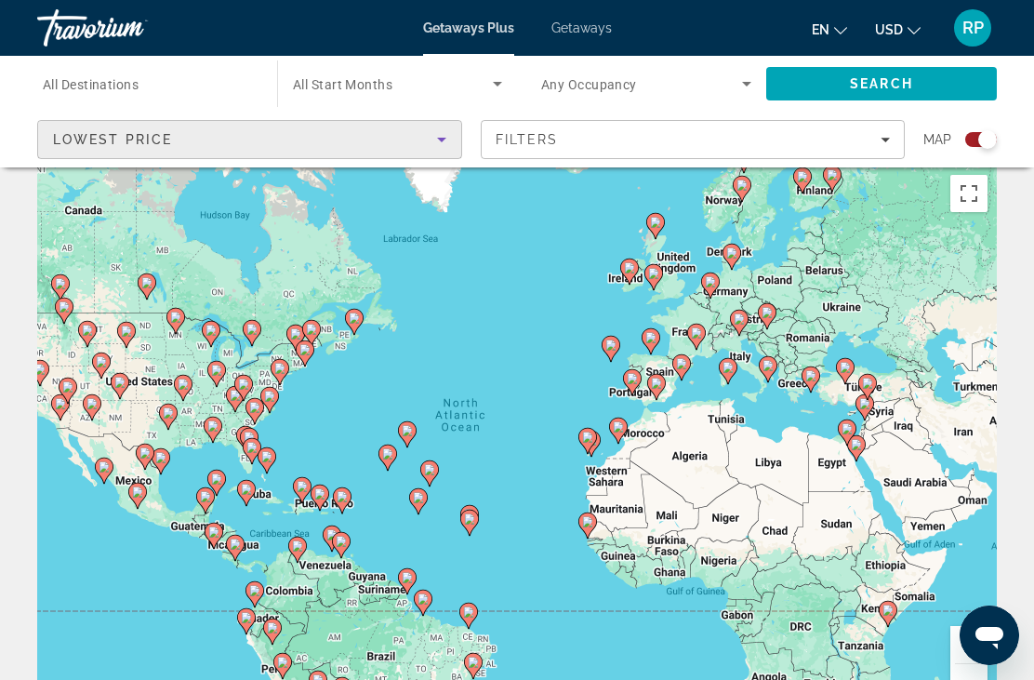
click at [884, 134] on div "Filters" at bounding box center [693, 139] width 395 height 15
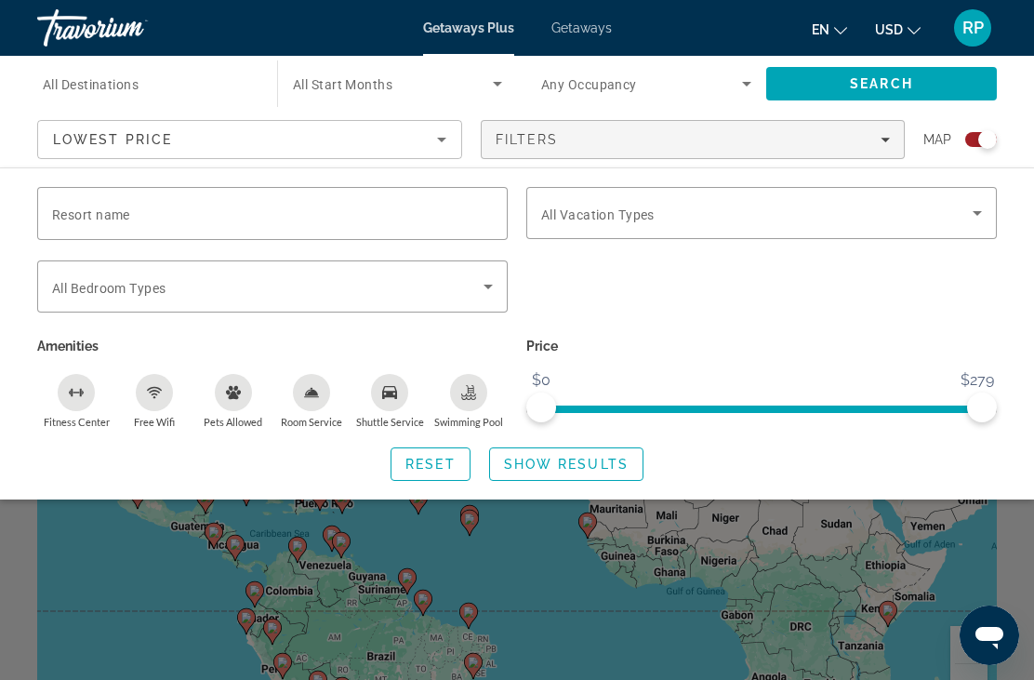
click at [498, 276] on icon "Search widget" at bounding box center [488, 286] width 22 height 22
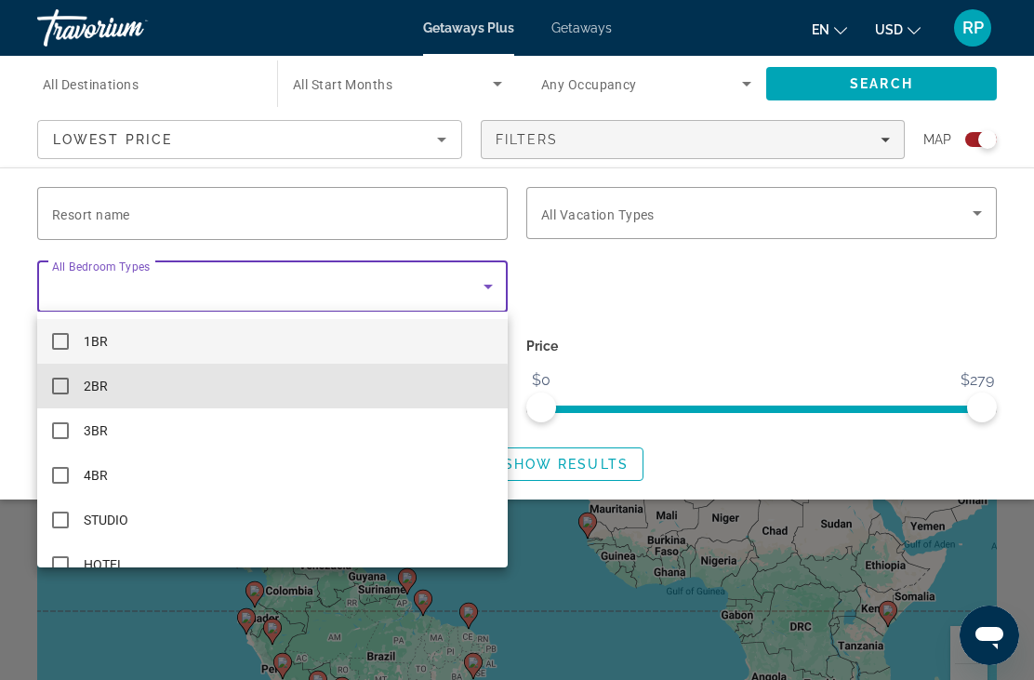
click at [235, 388] on mat-option "2BR" at bounding box center [272, 386] width 471 height 45
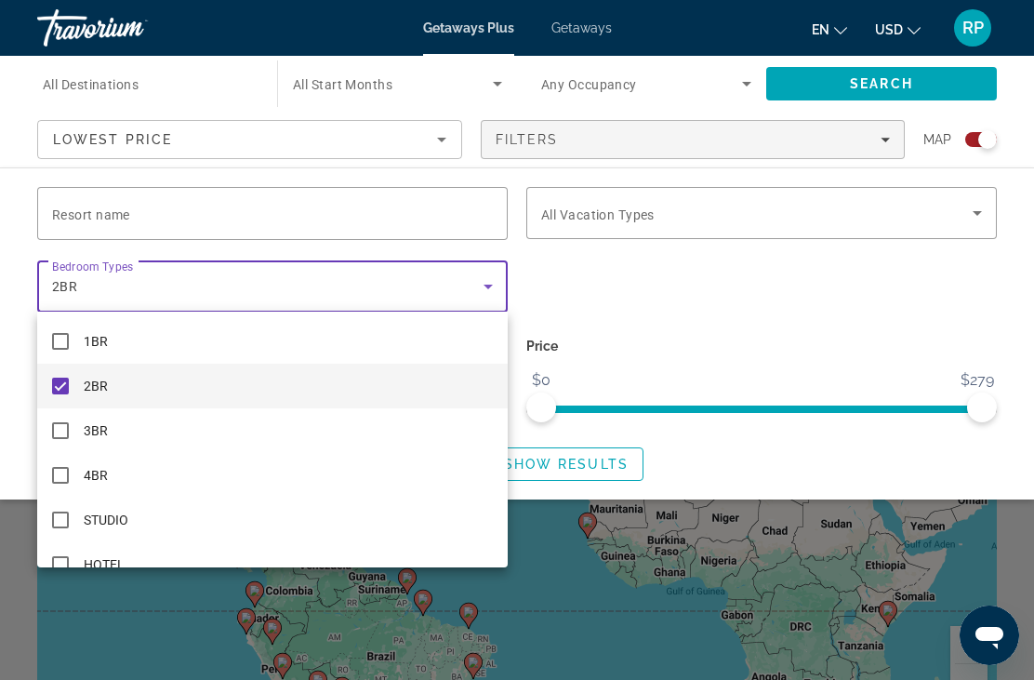
click at [747, 243] on div at bounding box center [517, 340] width 1034 height 680
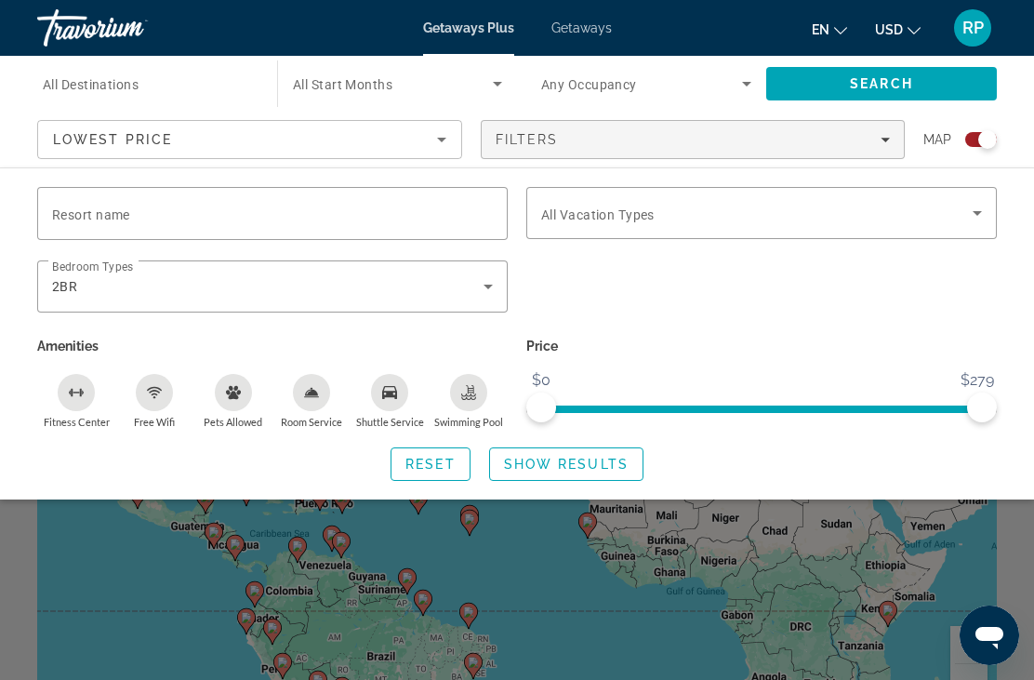
click at [978, 212] on icon "Search widget" at bounding box center [977, 213] width 9 height 5
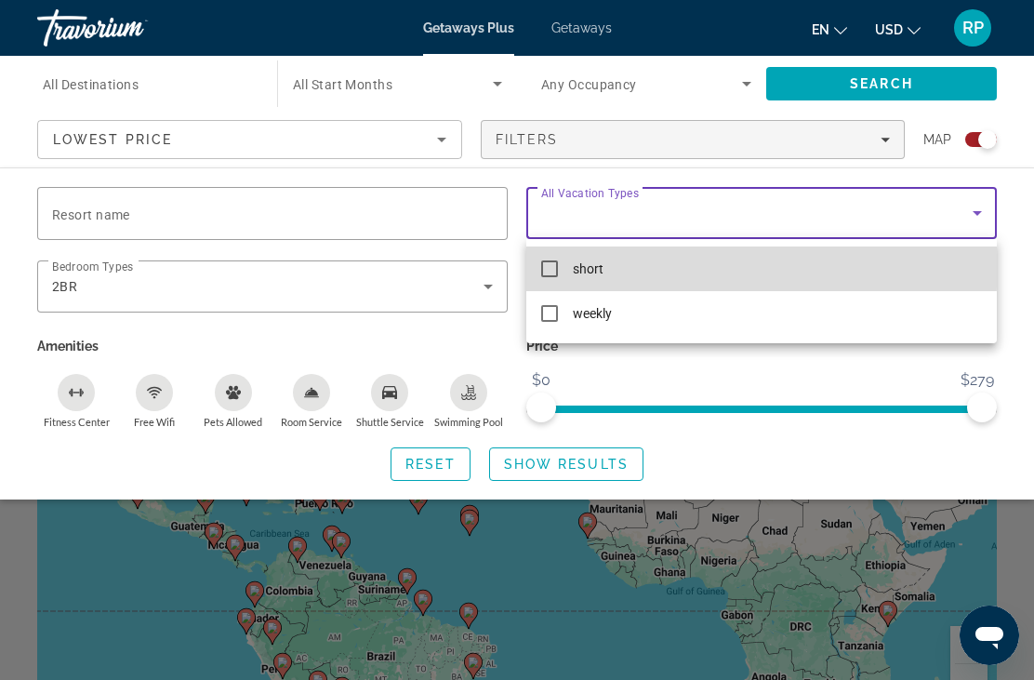
click at [559, 261] on mat-option "short" at bounding box center [761, 268] width 471 height 45
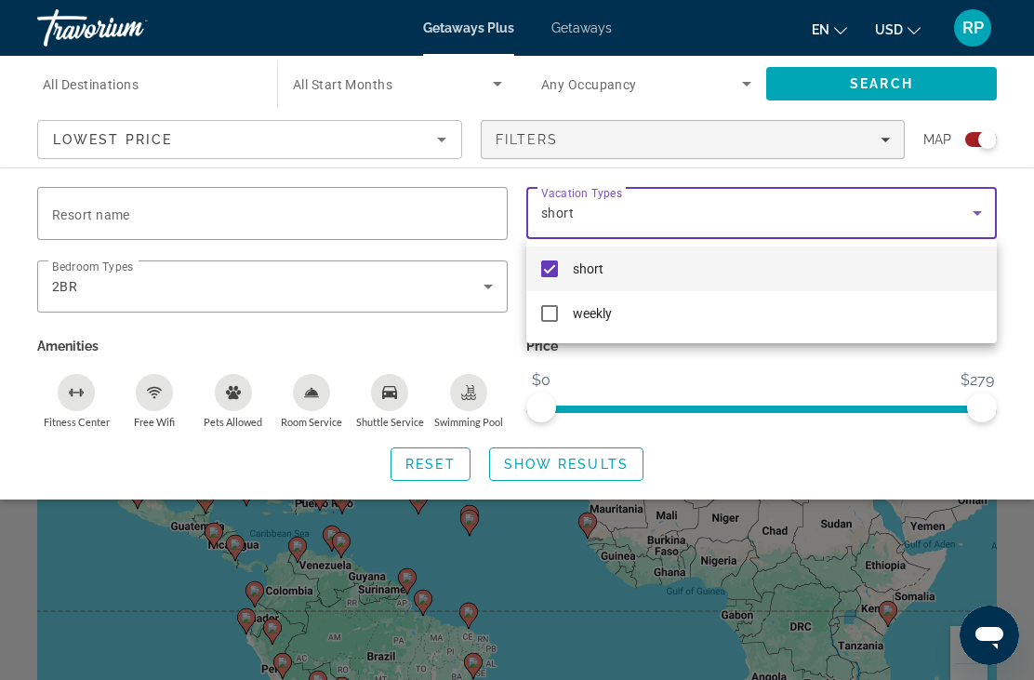
click at [725, 381] on div at bounding box center [517, 340] width 1034 height 680
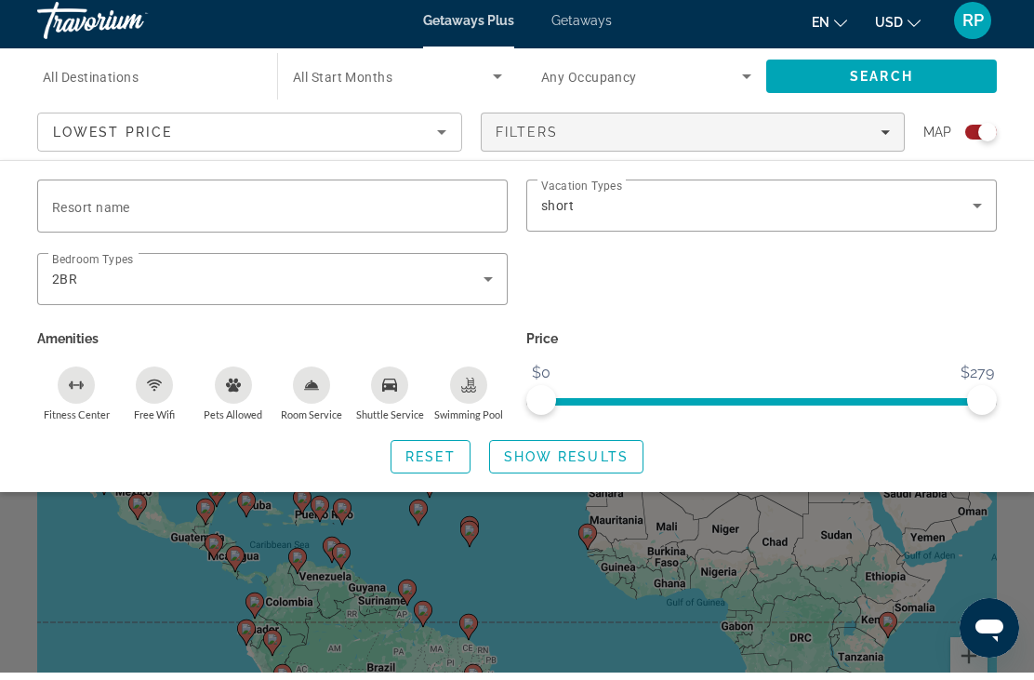
scroll to position [10, 0]
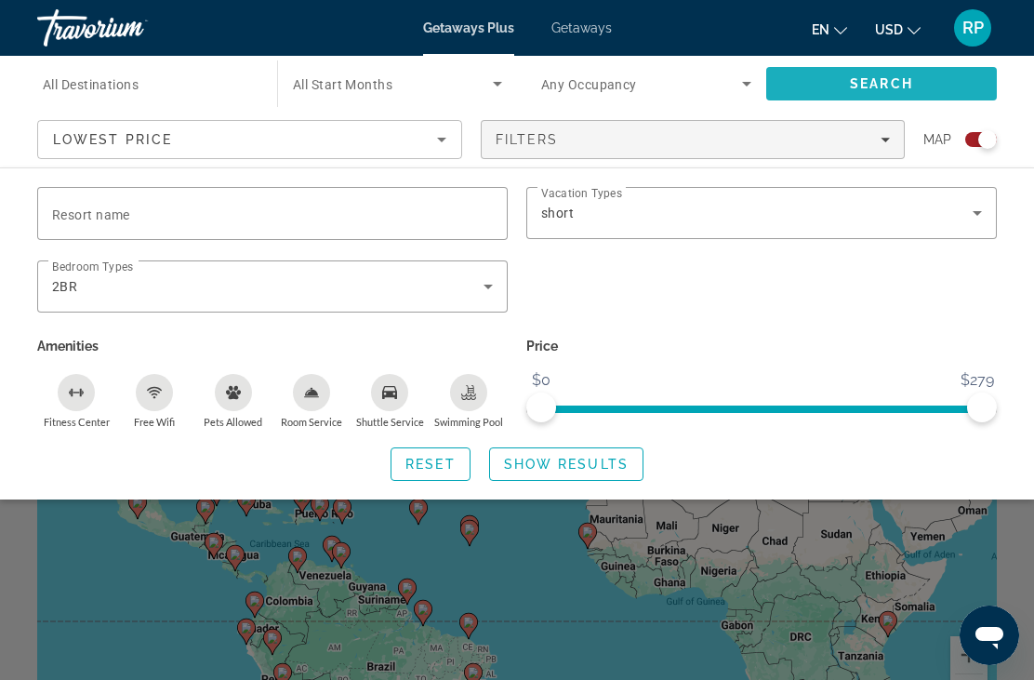
click at [899, 80] on span "Search" at bounding box center [881, 83] width 63 height 15
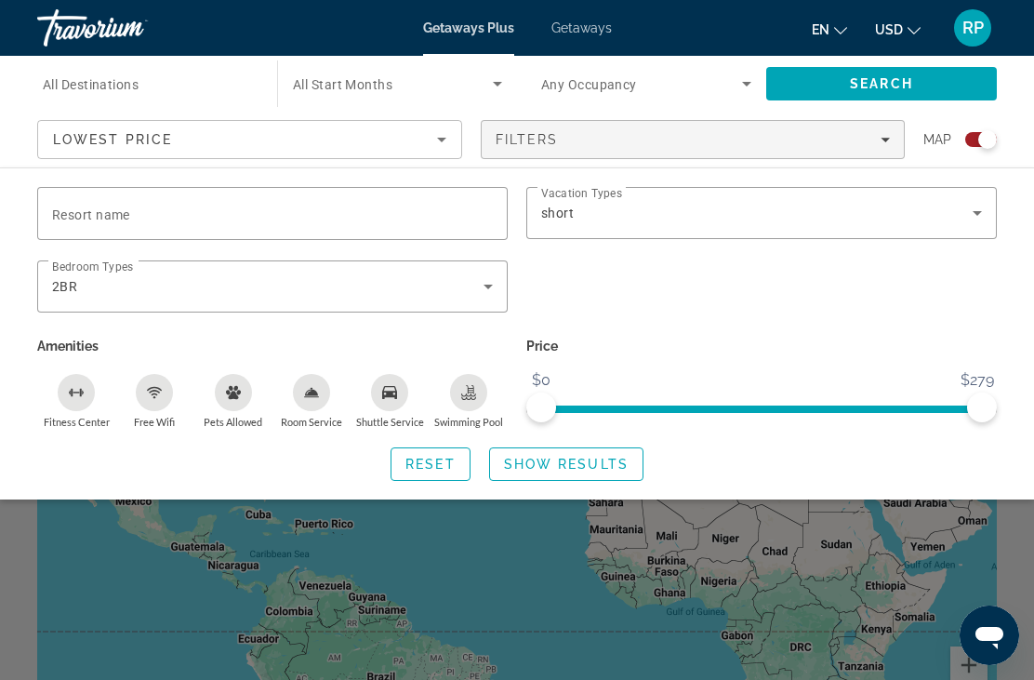
click at [154, 94] on input "Destination All Destinations" at bounding box center [148, 84] width 210 height 22
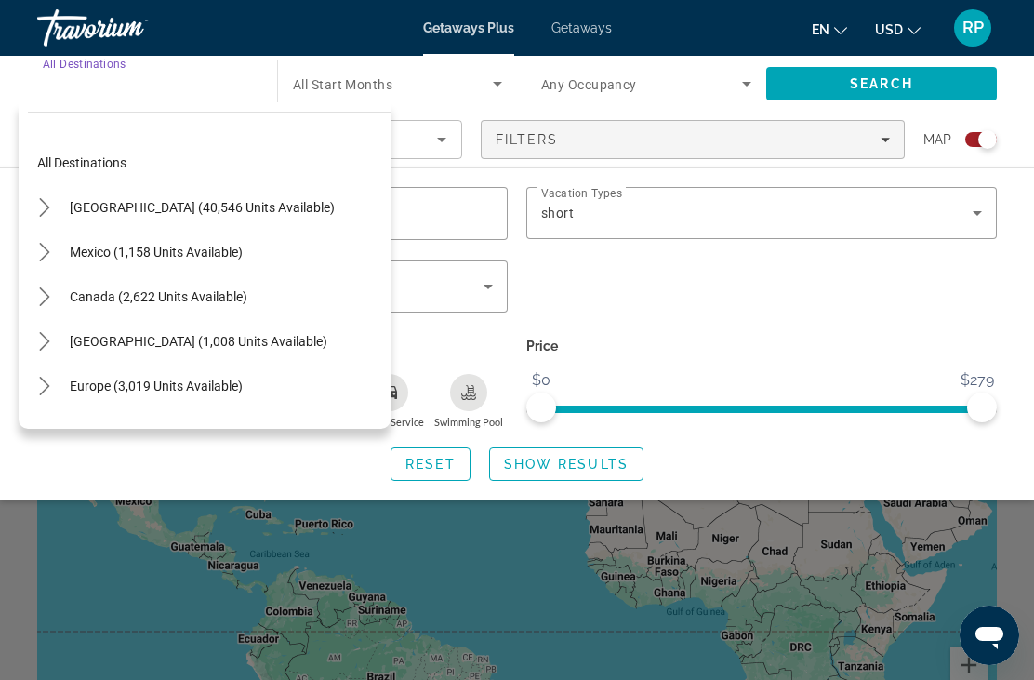
click at [675, 371] on div "Price $0 $279 $0 $279" at bounding box center [761, 381] width 489 height 96
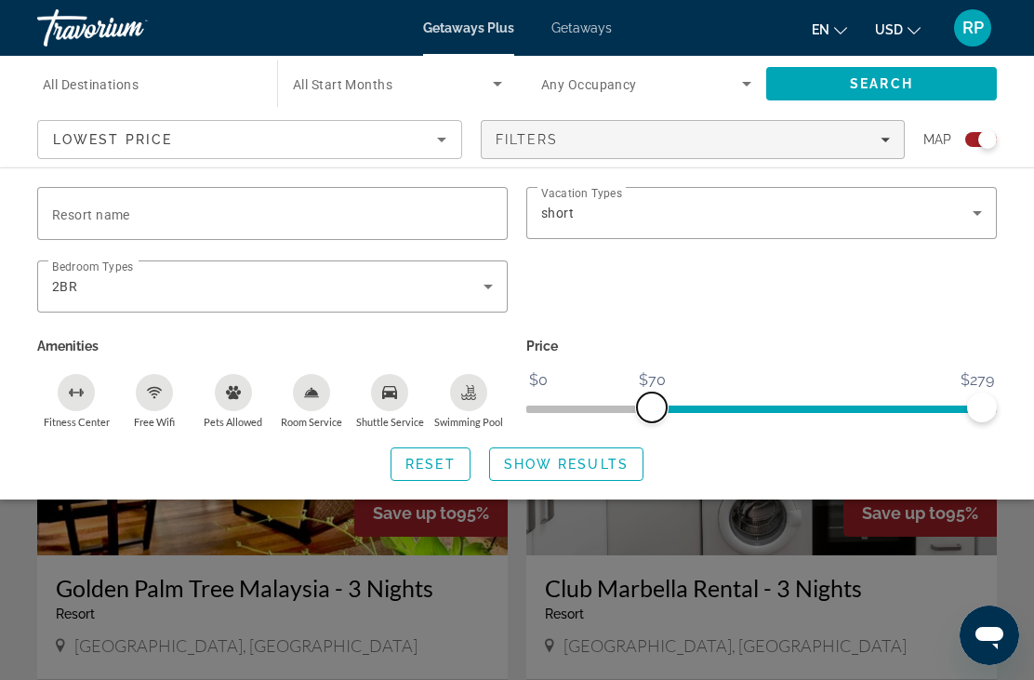
scroll to position [1231, 0]
click at [604, 35] on span "Getaways" at bounding box center [582, 27] width 60 height 15
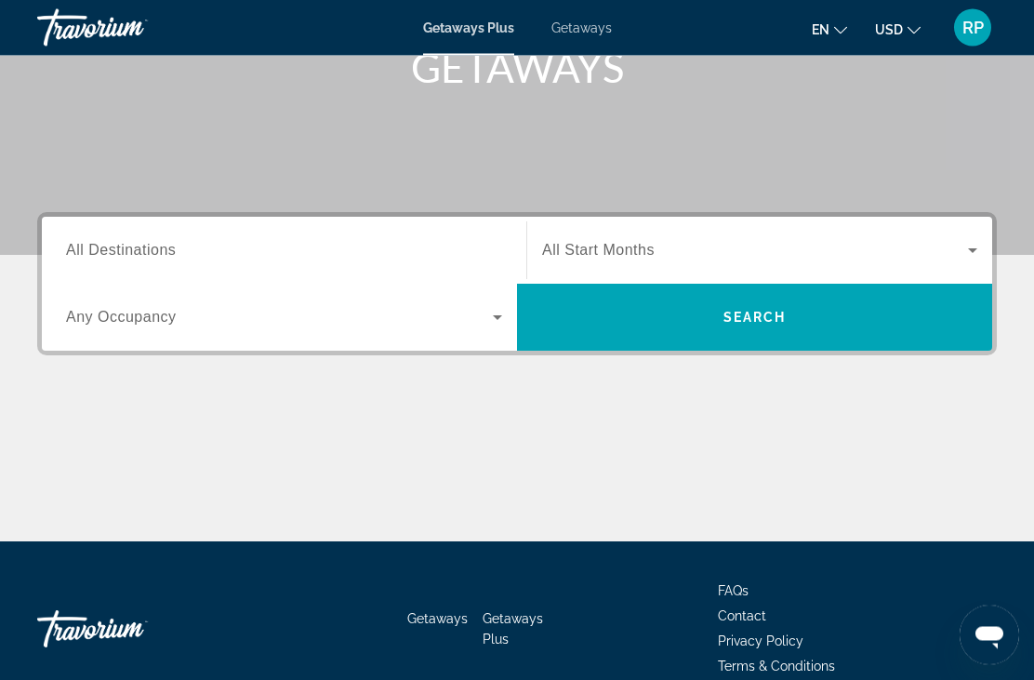
scroll to position [322, 0]
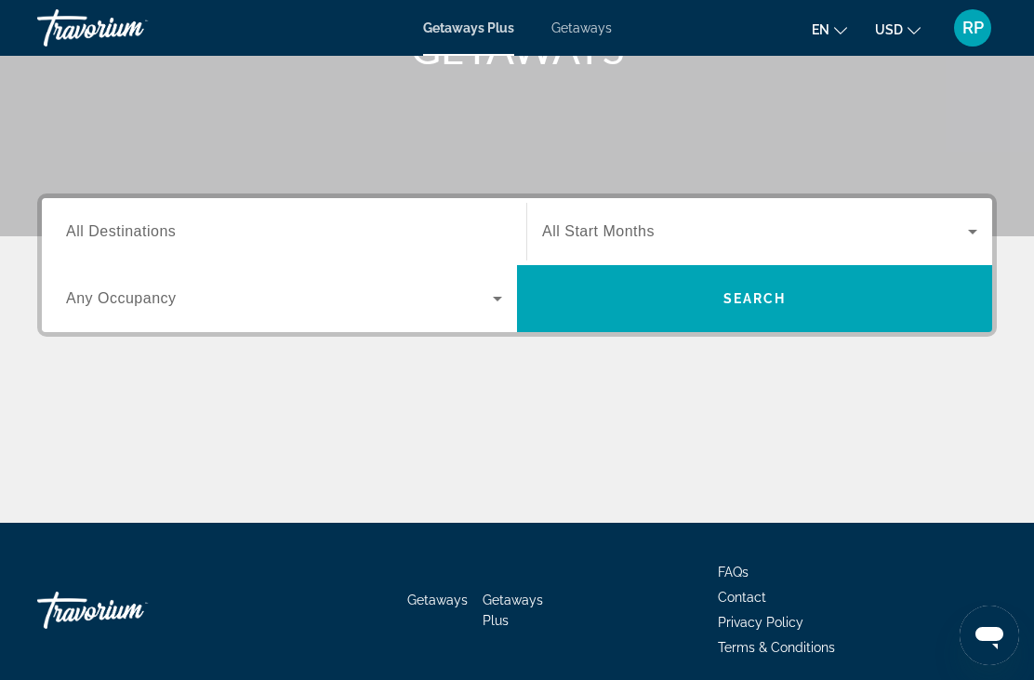
click at [778, 318] on span "Search" at bounding box center [754, 298] width 475 height 45
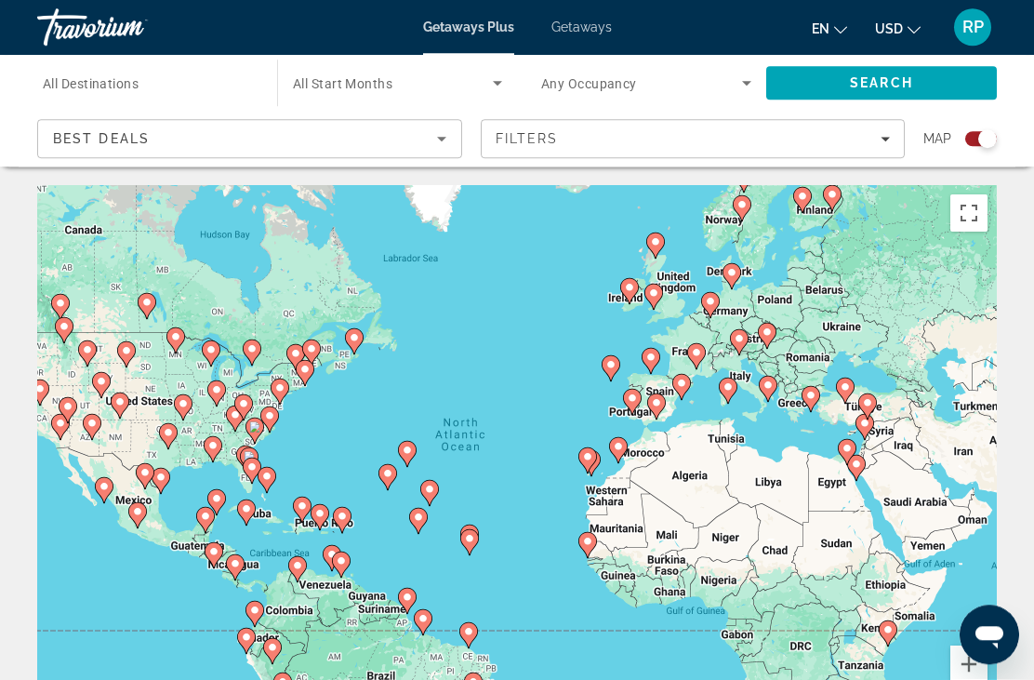
scroll to position [56, 0]
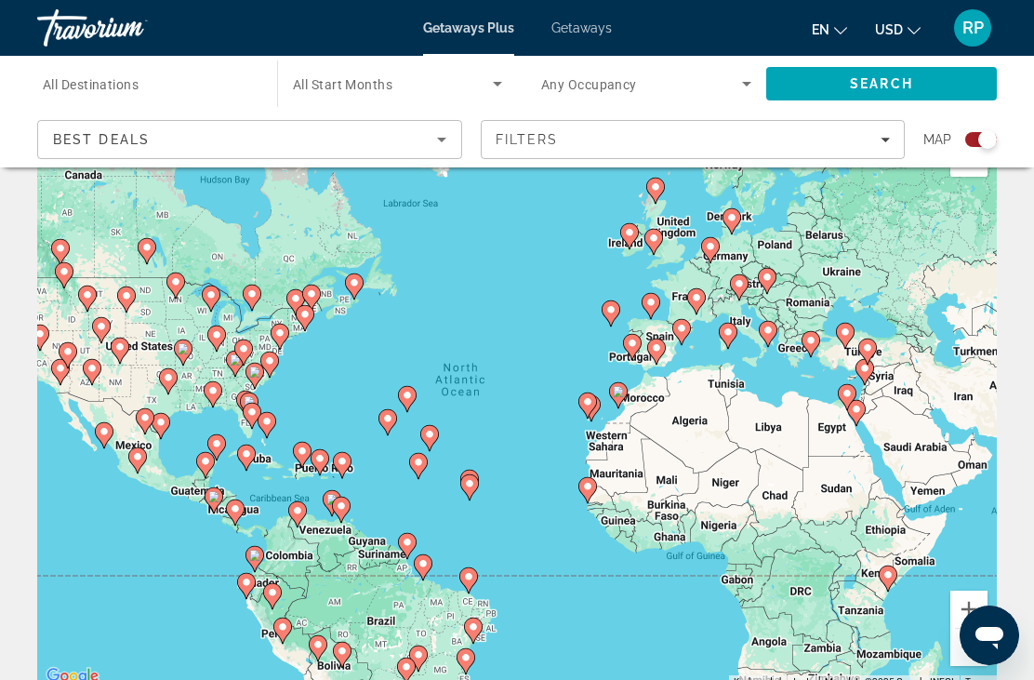
click at [247, 89] on input "Destination All Destinations" at bounding box center [148, 84] width 210 height 22
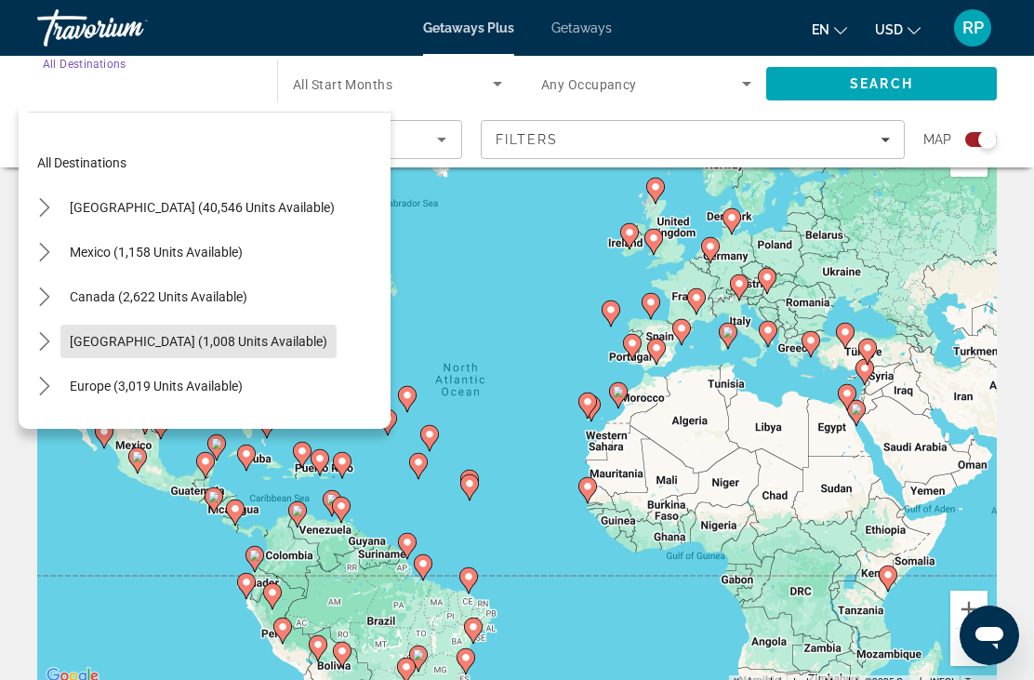
click at [215, 349] on span "Select destination: Caribbean & Atlantic Islands (1,008 units available)" at bounding box center [198, 341] width 276 height 45
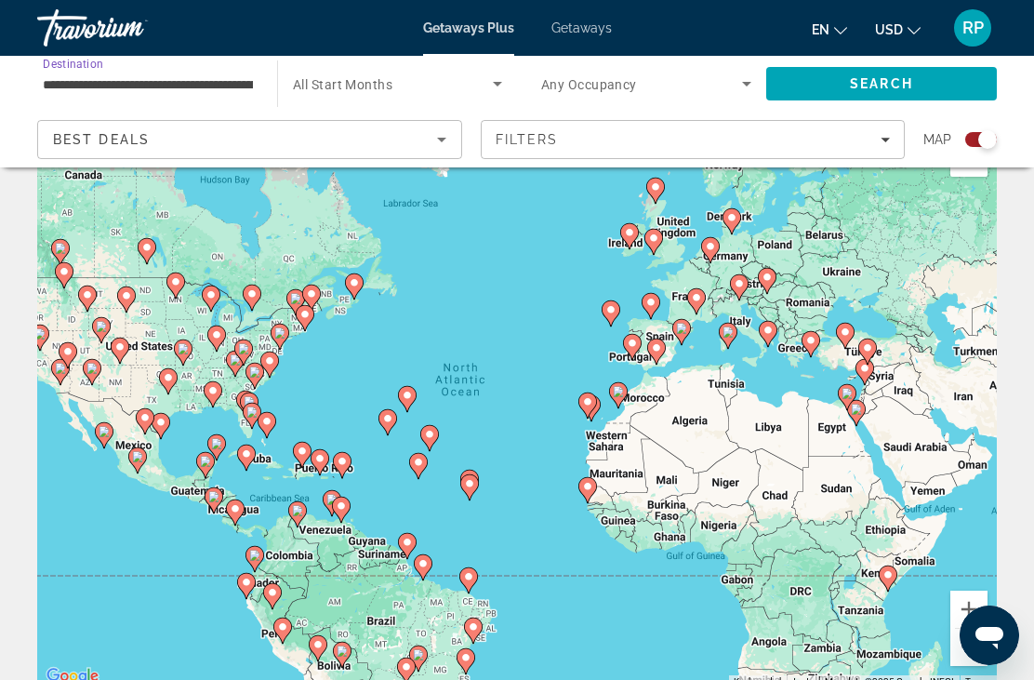
click at [481, 86] on span "Search widget" at bounding box center [393, 84] width 200 height 22
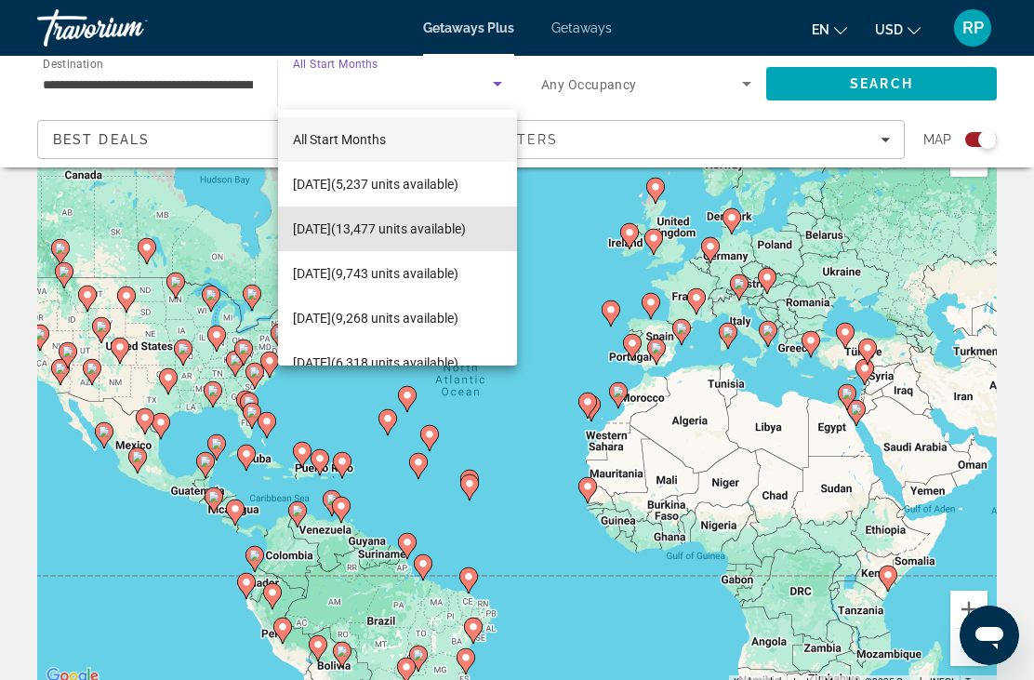
click at [355, 223] on span "[DATE] (13,477 units available)" at bounding box center [379, 229] width 173 height 22
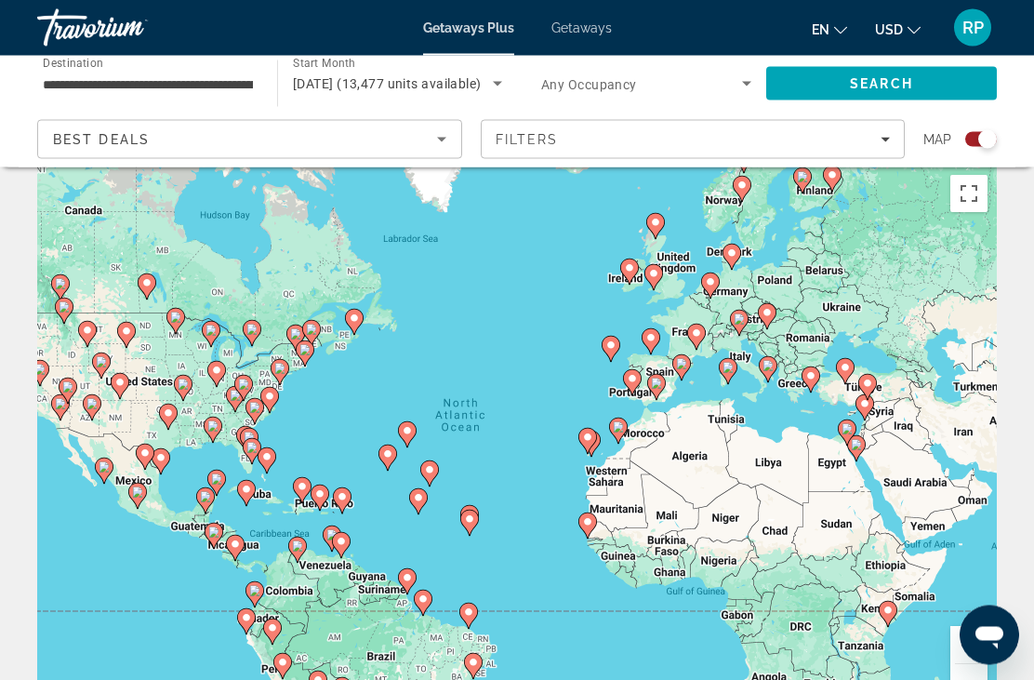
scroll to position [0, 0]
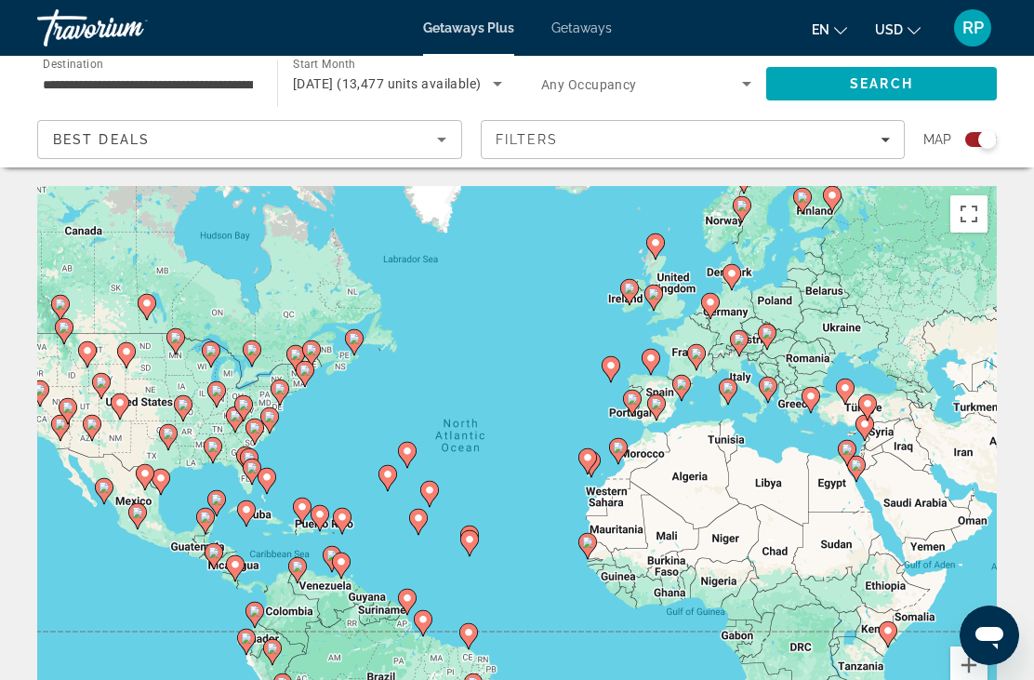
click at [878, 153] on span "Filters" at bounding box center [693, 139] width 423 height 45
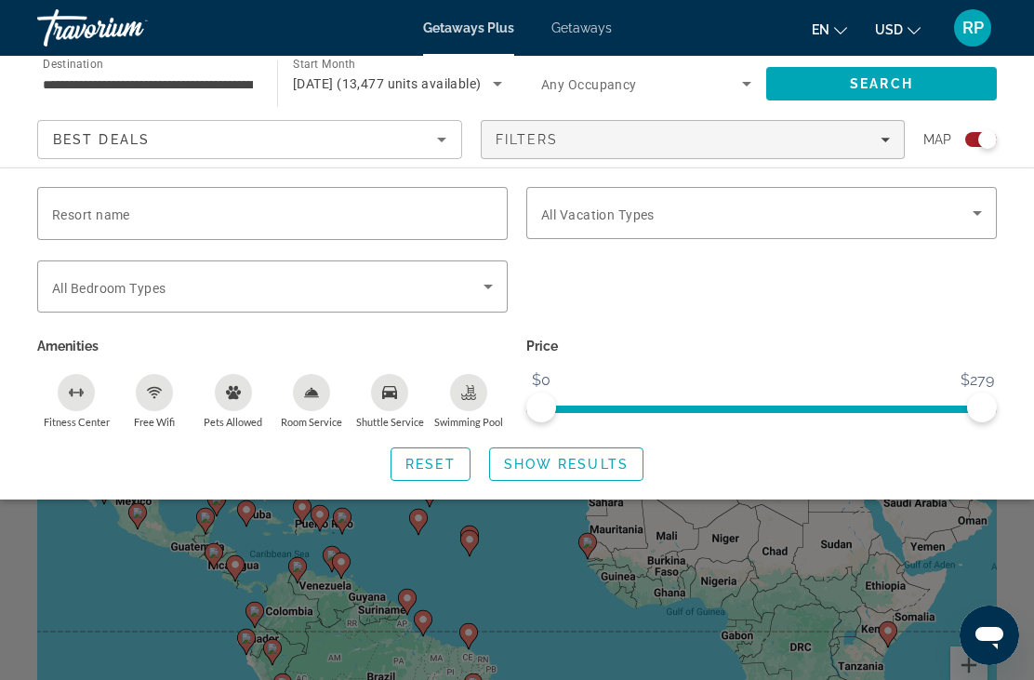
click at [973, 221] on icon "Search widget" at bounding box center [977, 213] width 22 height 22
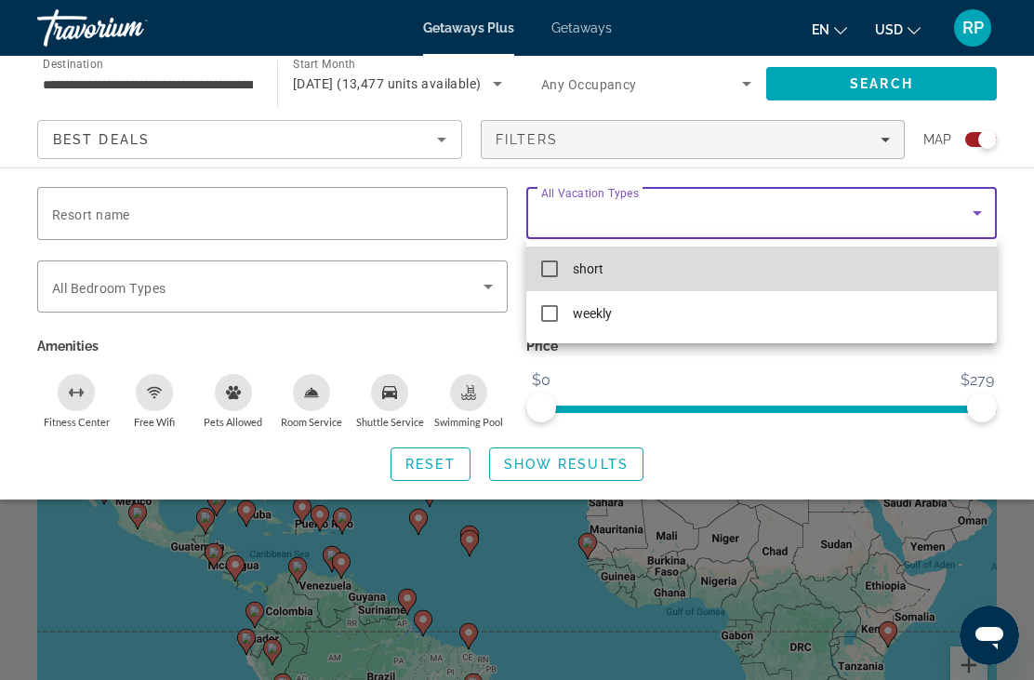
click at [551, 268] on mat-pseudo-checkbox at bounding box center [549, 268] width 17 height 17
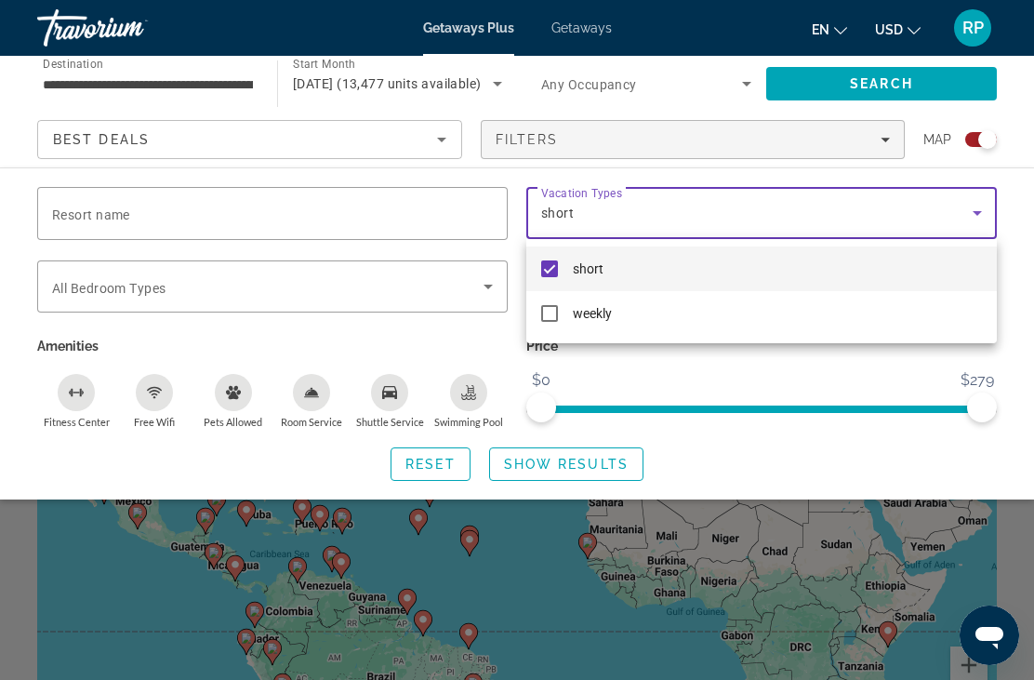
click at [658, 379] on div at bounding box center [517, 340] width 1034 height 680
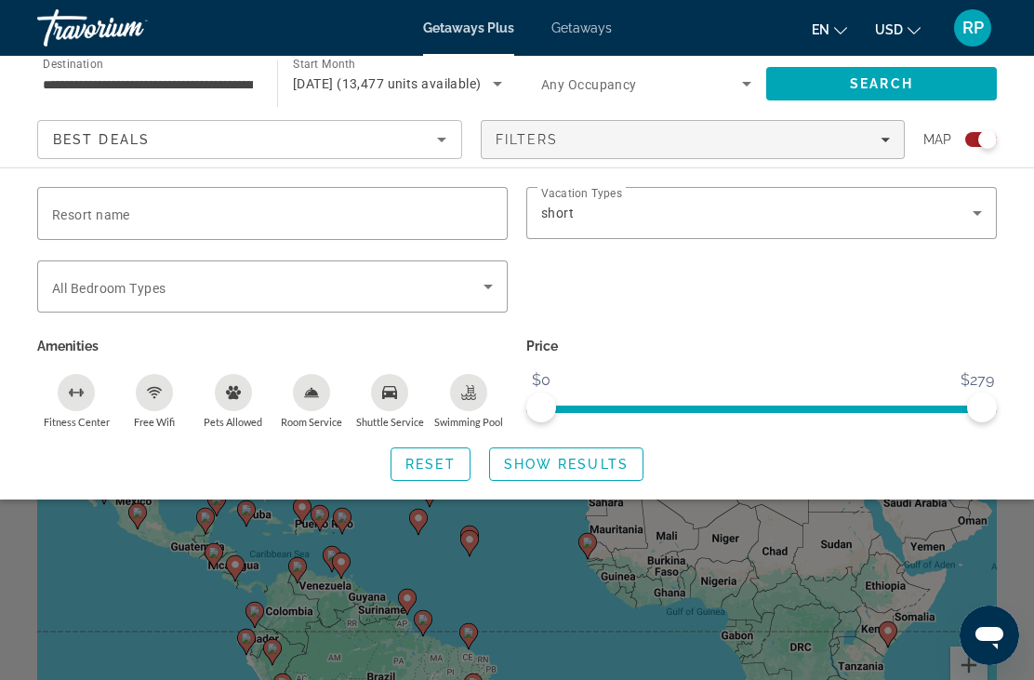
click at [872, 95] on span "Search" at bounding box center [881, 83] width 231 height 45
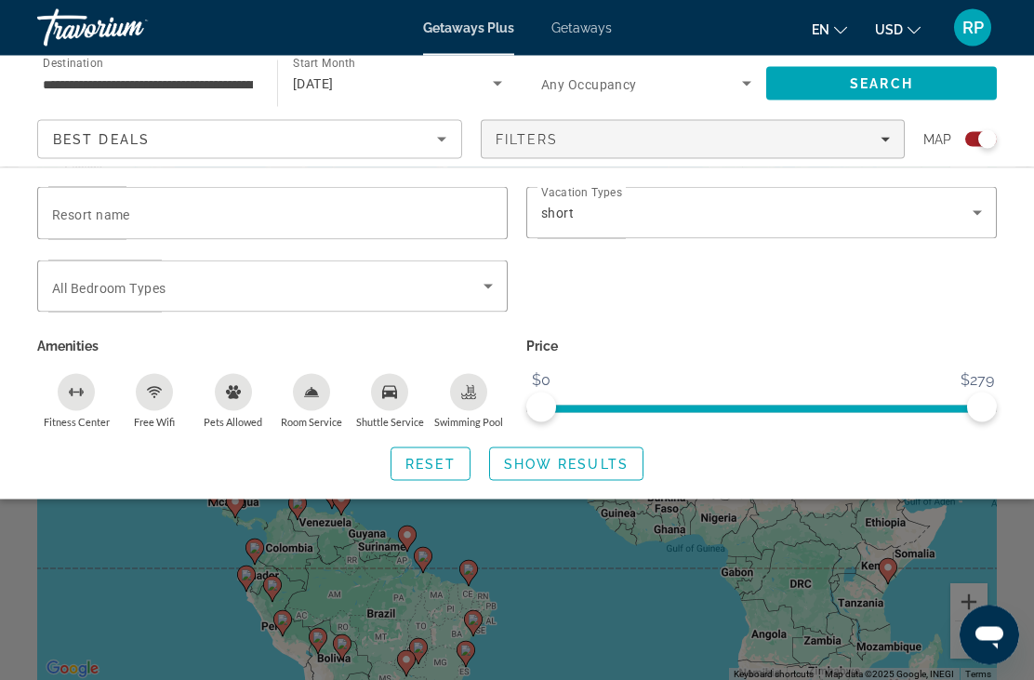
scroll to position [65, 0]
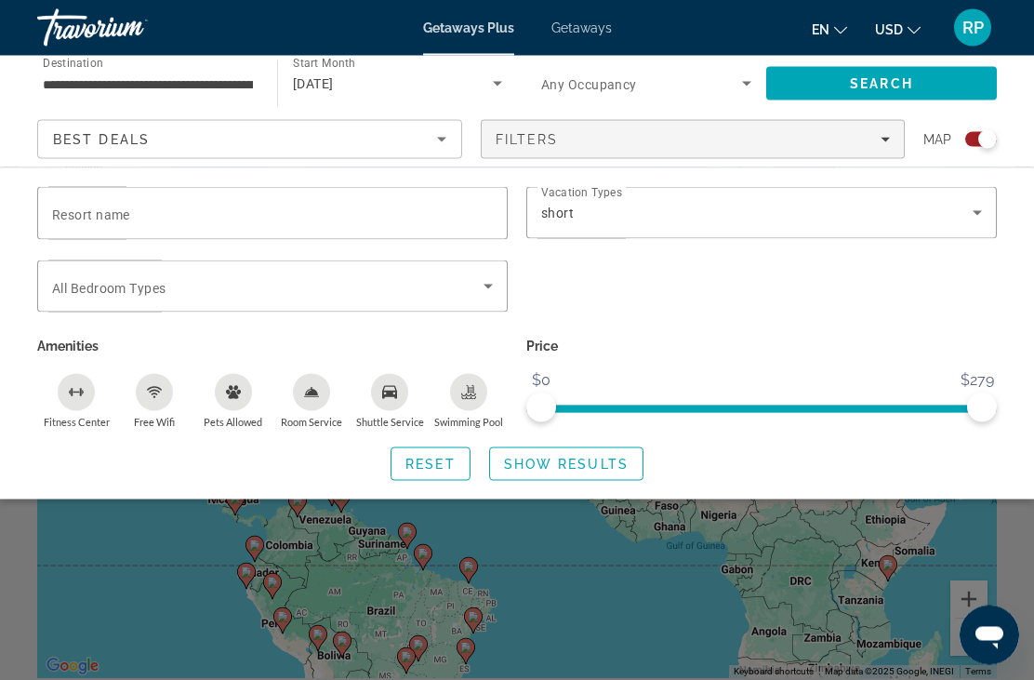
click at [494, 286] on icon "Search widget" at bounding box center [488, 286] width 22 height 22
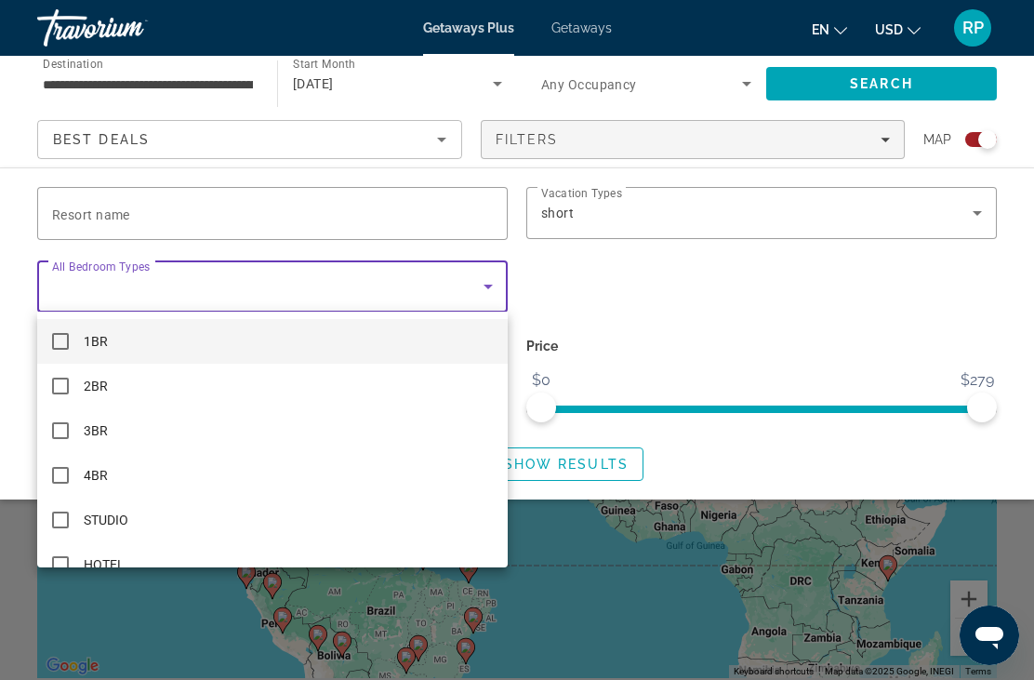
scroll to position [0, 0]
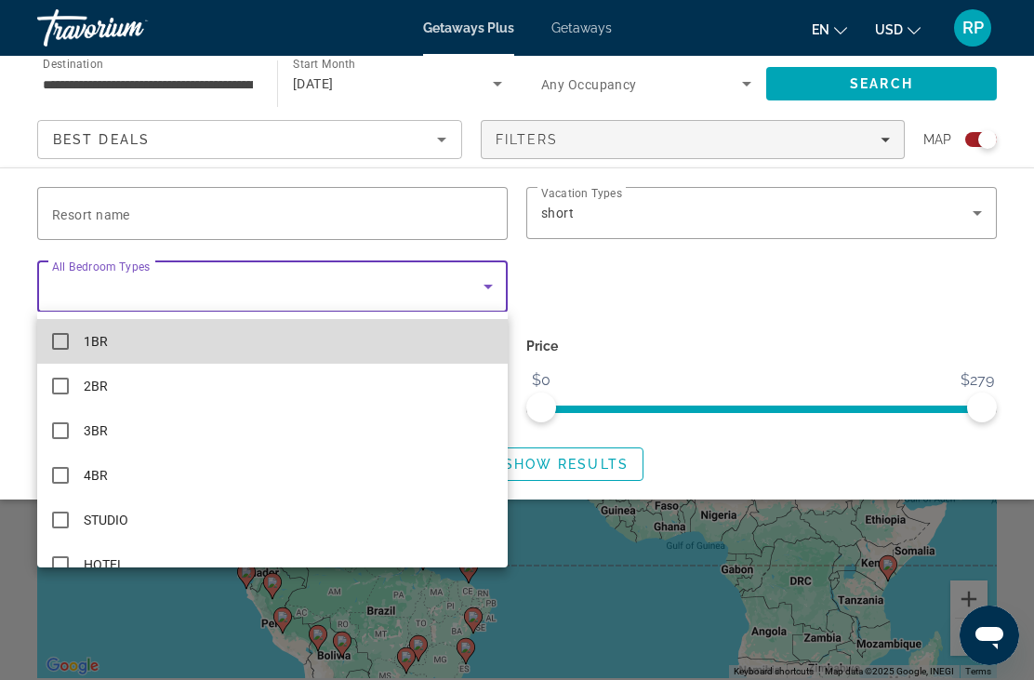
click at [64, 347] on mat-pseudo-checkbox at bounding box center [60, 341] width 17 height 17
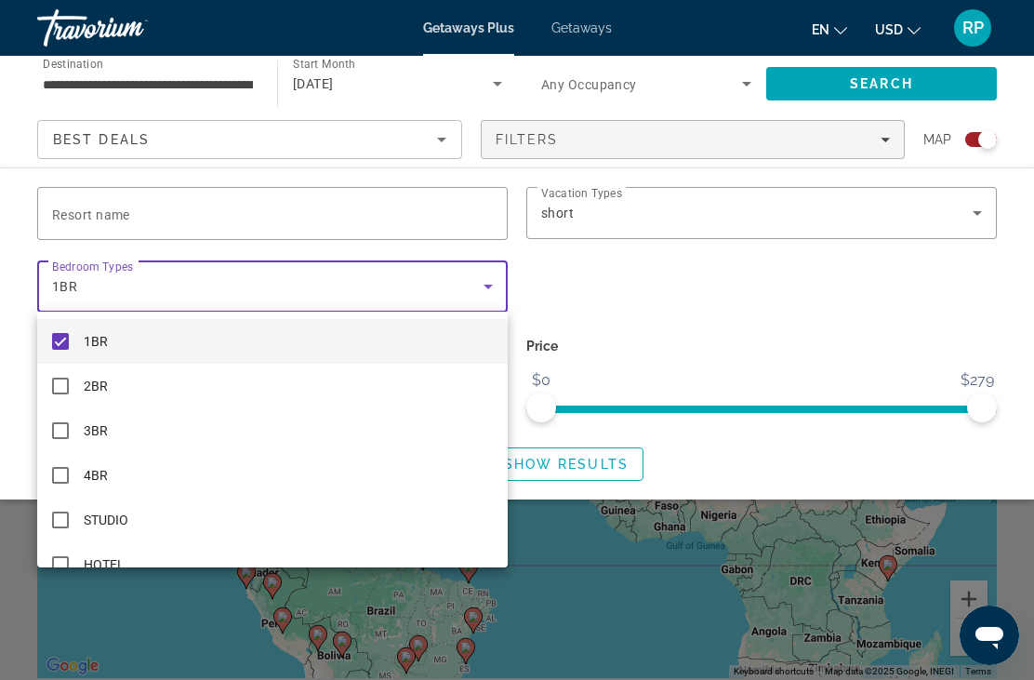
click at [910, 76] on div at bounding box center [517, 340] width 1034 height 680
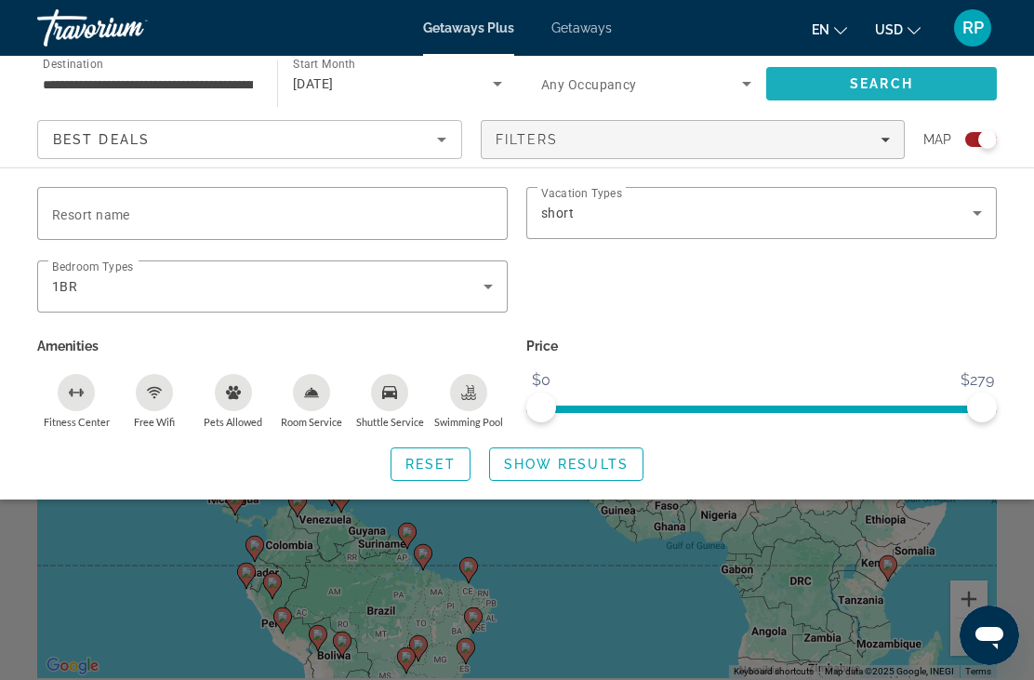
click at [895, 94] on span "Search" at bounding box center [881, 83] width 231 height 45
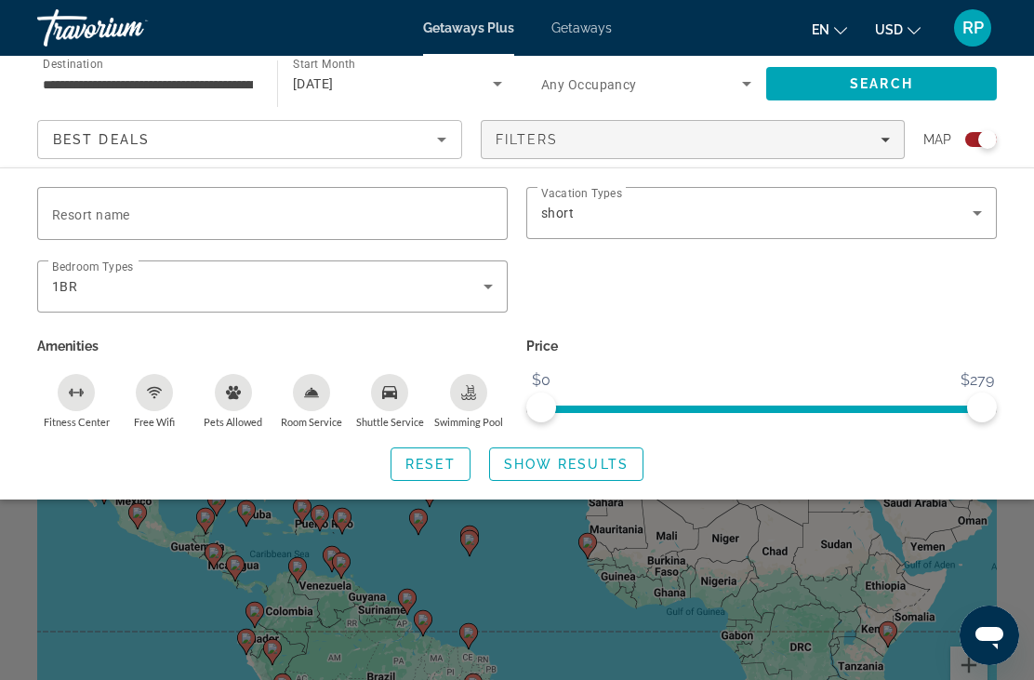
click at [739, 90] on icon "Search widget" at bounding box center [747, 84] width 22 height 22
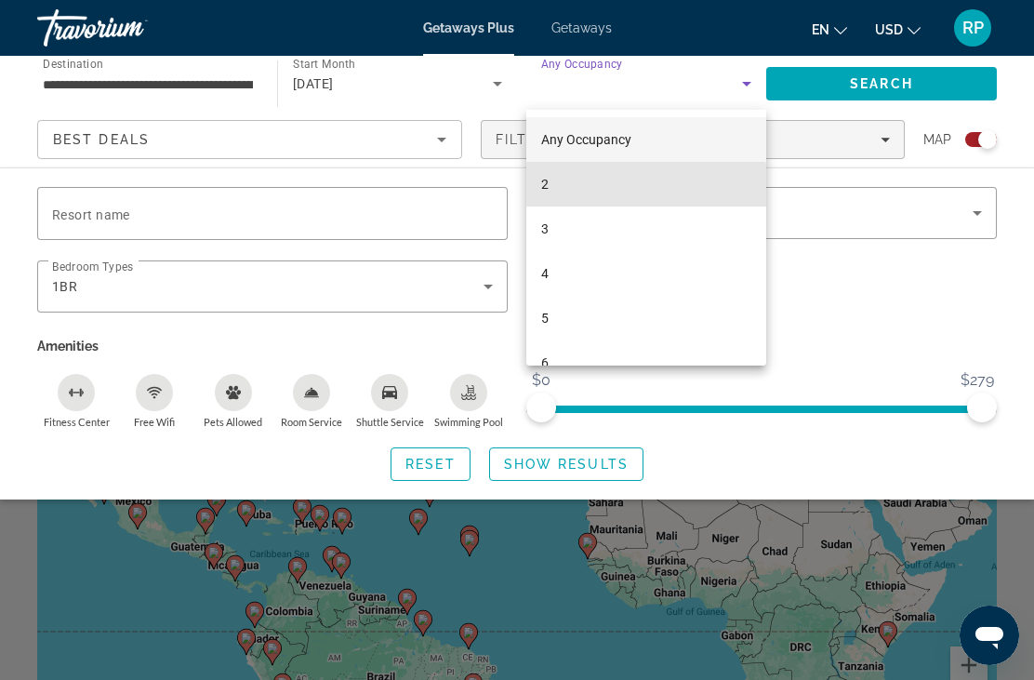
click at [552, 199] on mat-option "2" at bounding box center [646, 184] width 240 height 45
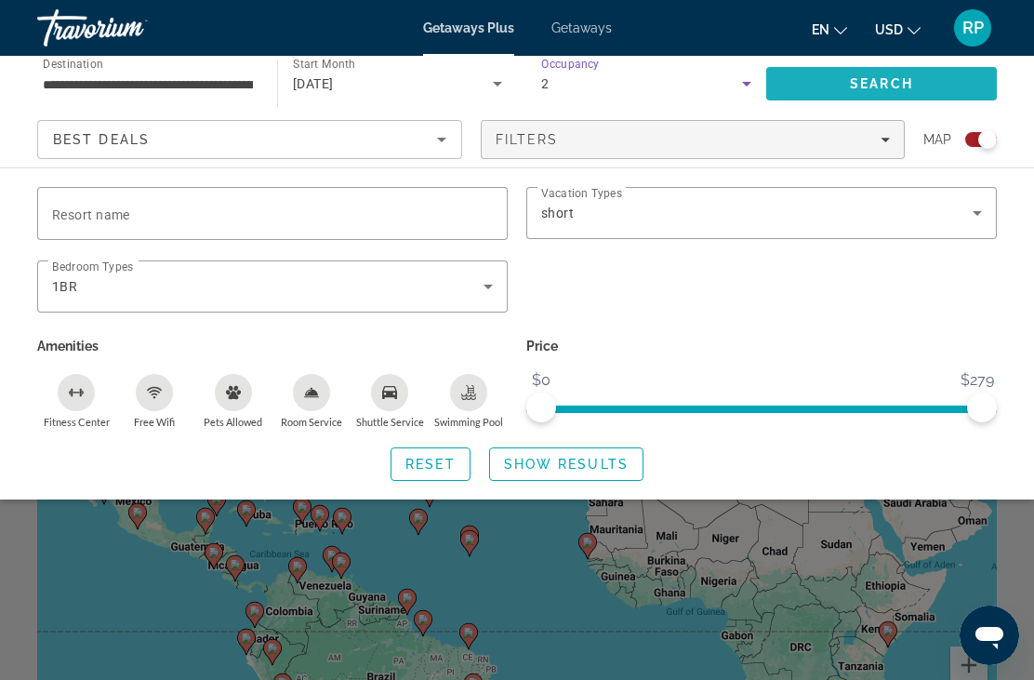
click at [871, 93] on span "Search" at bounding box center [881, 83] width 231 height 45
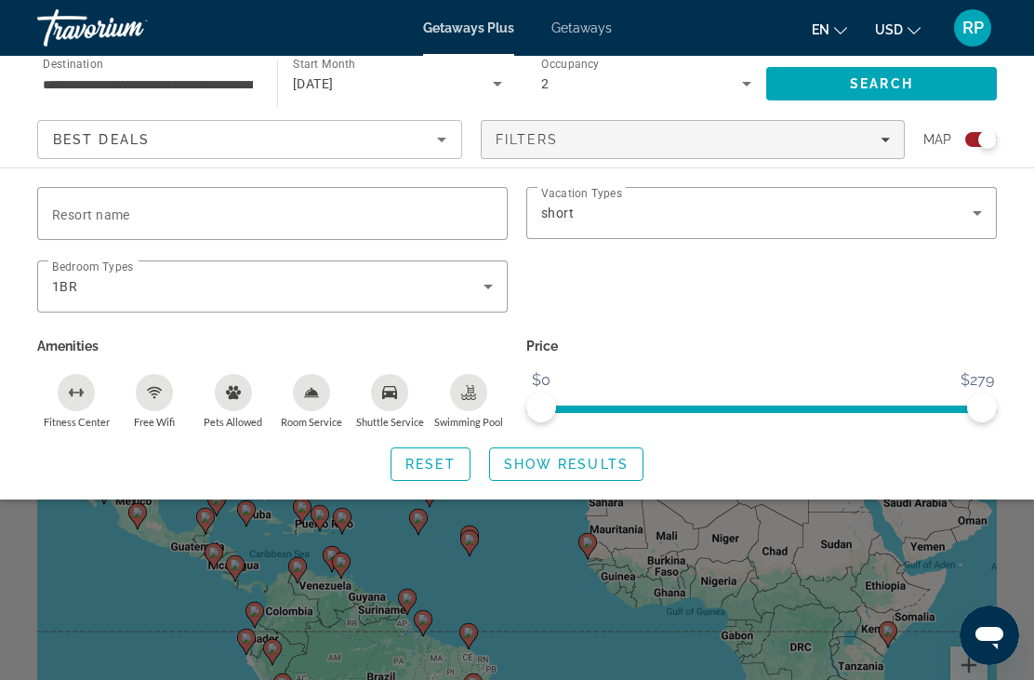
click at [336, 221] on input "Resort name" at bounding box center [272, 214] width 441 height 22
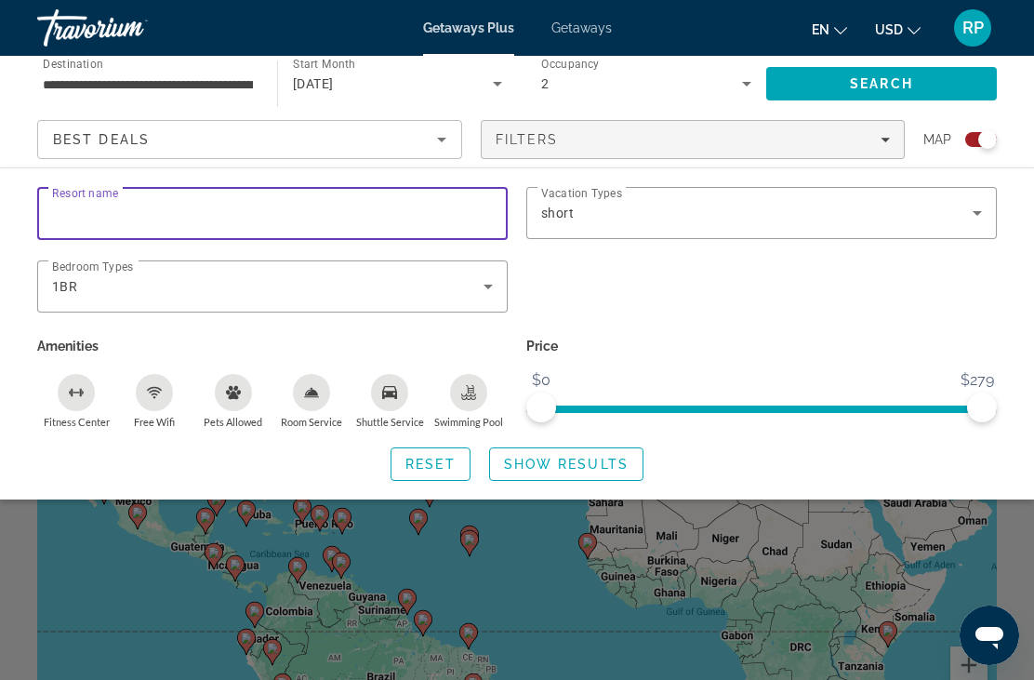
click at [746, 270] on div "Search widget" at bounding box center [761, 296] width 489 height 73
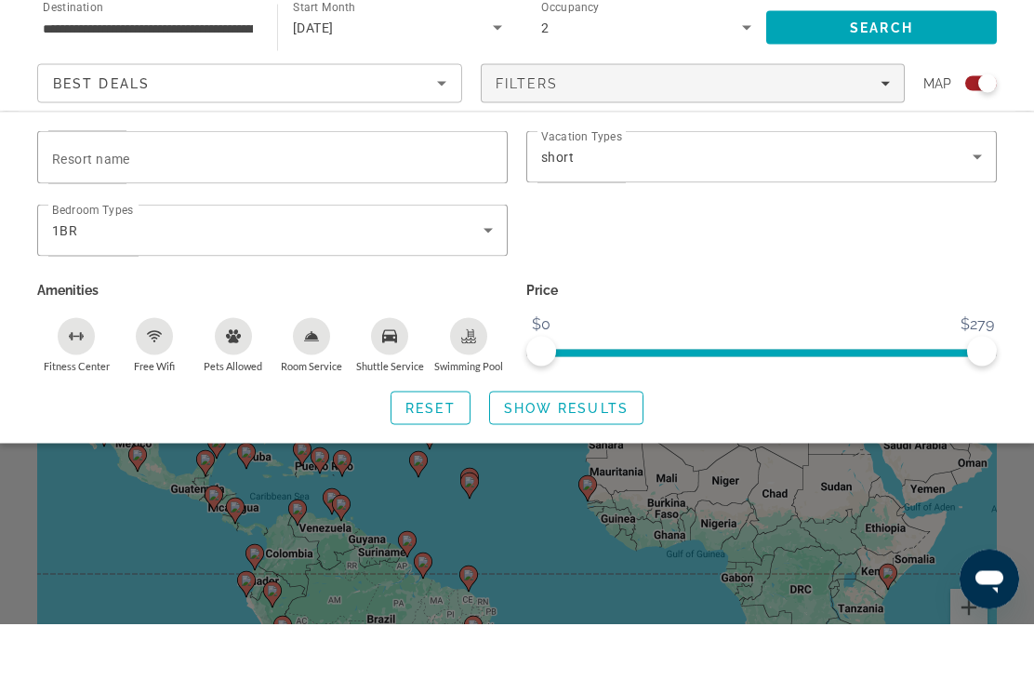
scroll to position [58, 0]
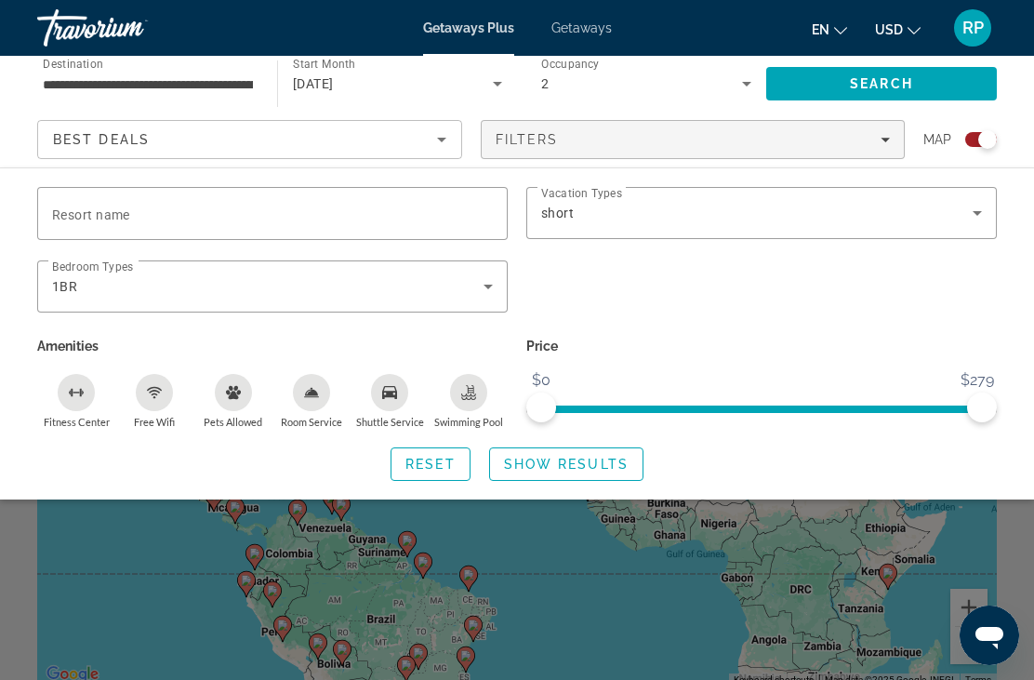
click at [893, 141] on span "Filters" at bounding box center [693, 139] width 423 height 45
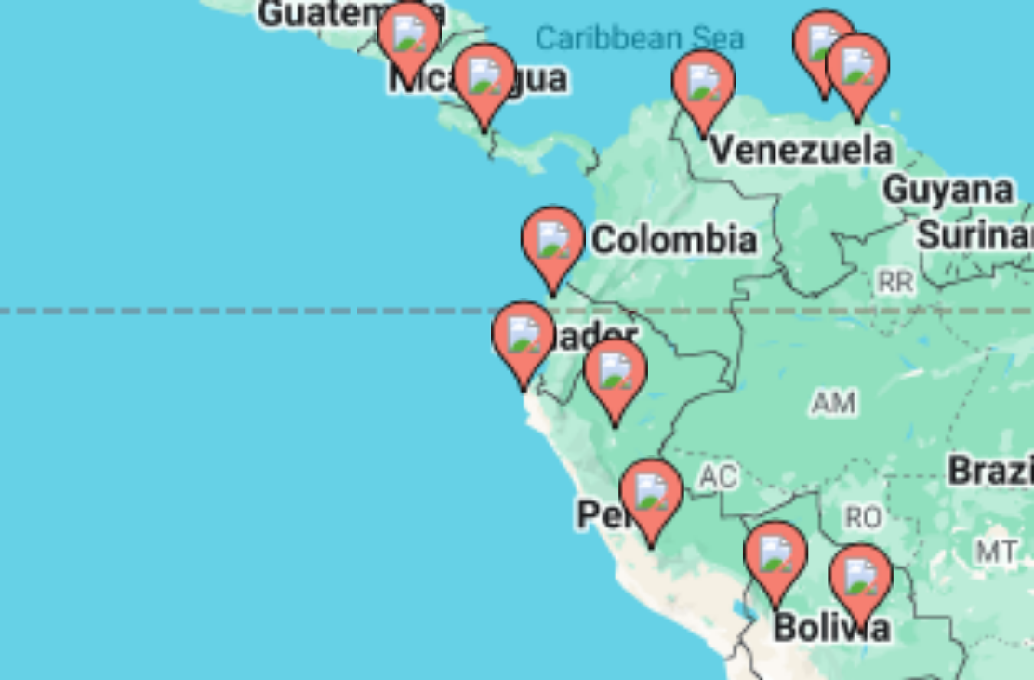
scroll to position [63, 0]
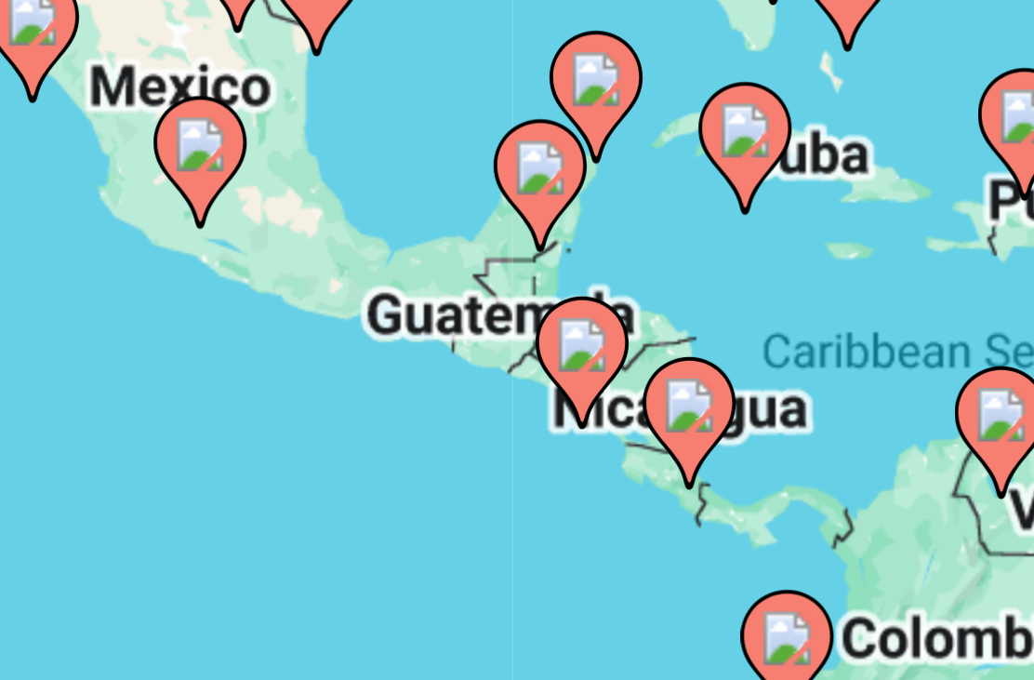
click at [223, 550] on image "Main content" at bounding box center [228, 555] width 11 height 11
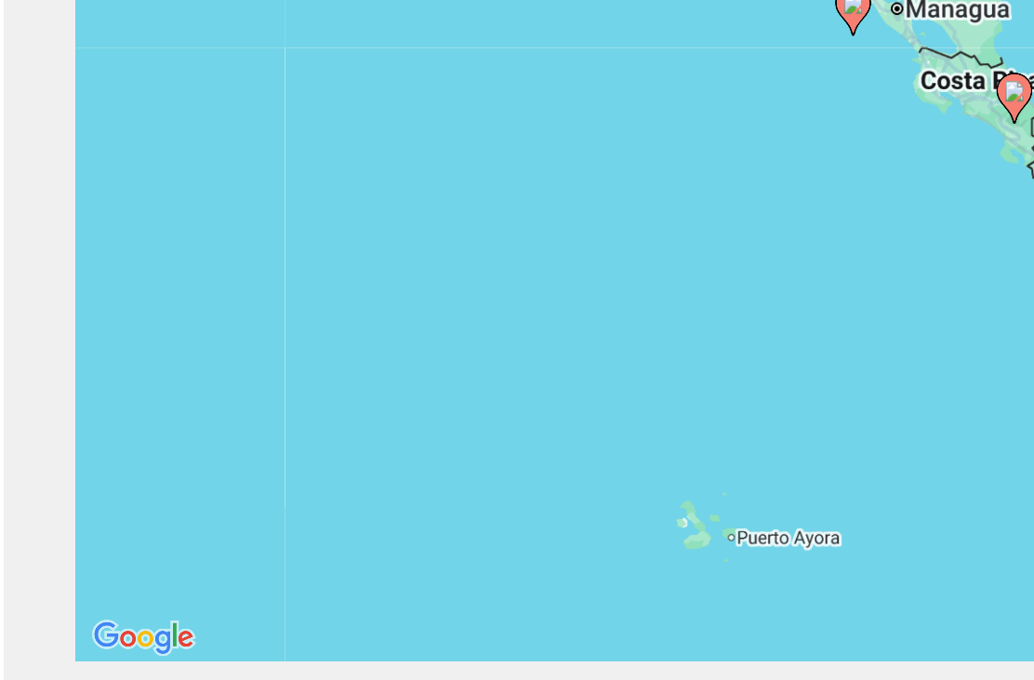
scroll to position [152, 0]
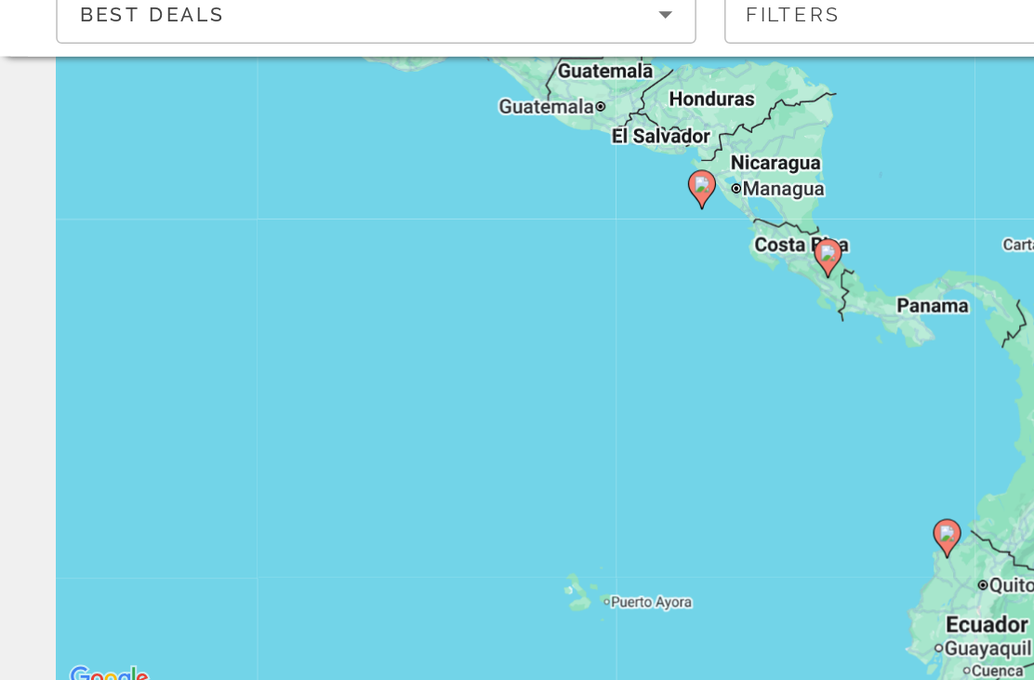
type input "**********"
click at [470, 244] on icon "Main content" at bounding box center [466, 256] width 17 height 24
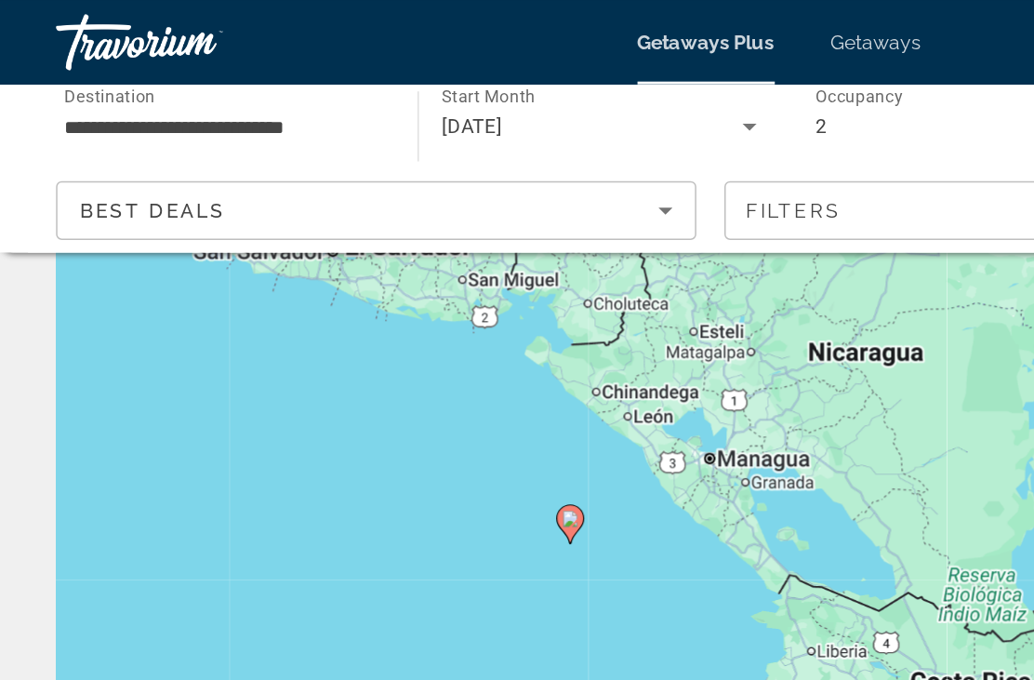
scroll to position [0, 0]
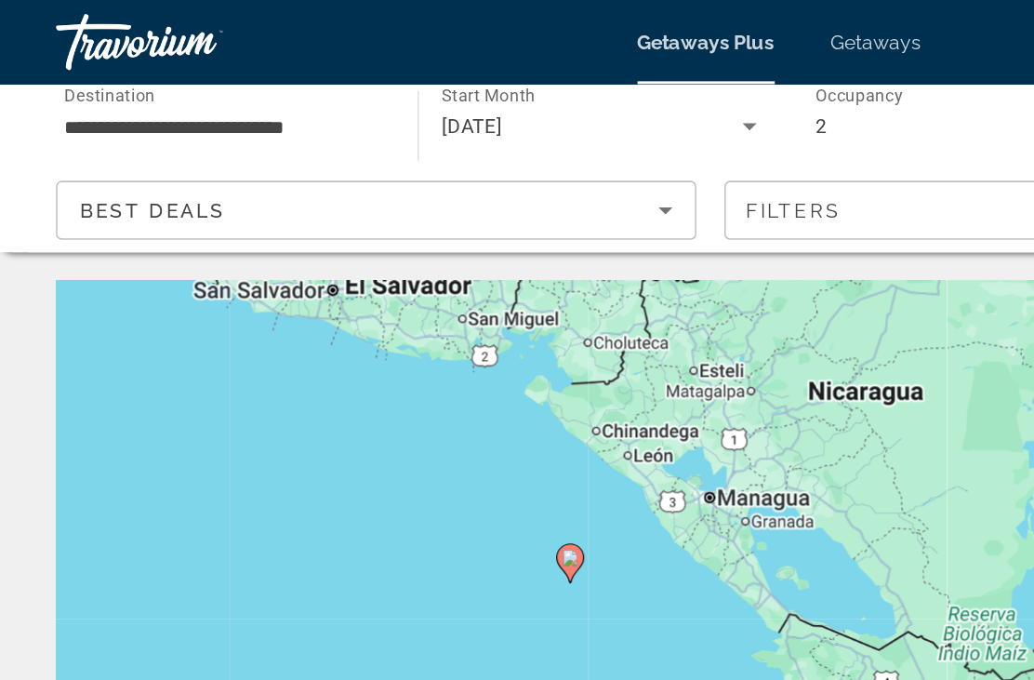
click at [593, 43] on div "Getaways Plus Getaways en English Español Français Italiano Português русский U…" at bounding box center [517, 28] width 1034 height 48
click at [588, 33] on span "Getaways" at bounding box center [582, 27] width 60 height 15
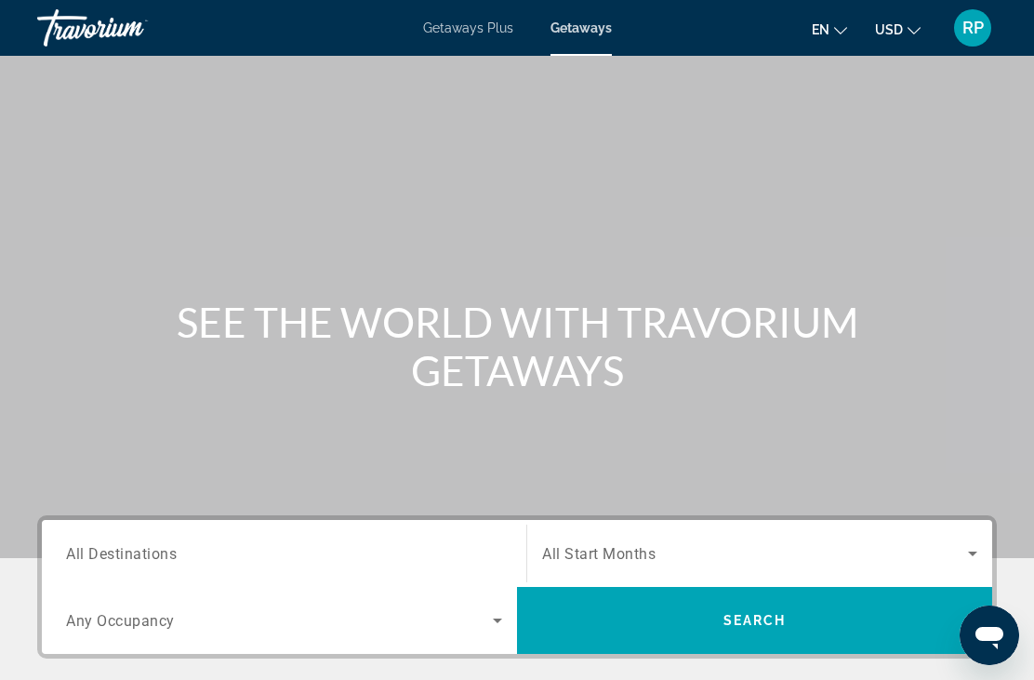
click at [755, 8] on div "Getaways Plus Getaways en English Español Français Italiano Português русский U…" at bounding box center [517, 28] width 1034 height 48
